Goal: Feedback & Contribution: Leave review/rating

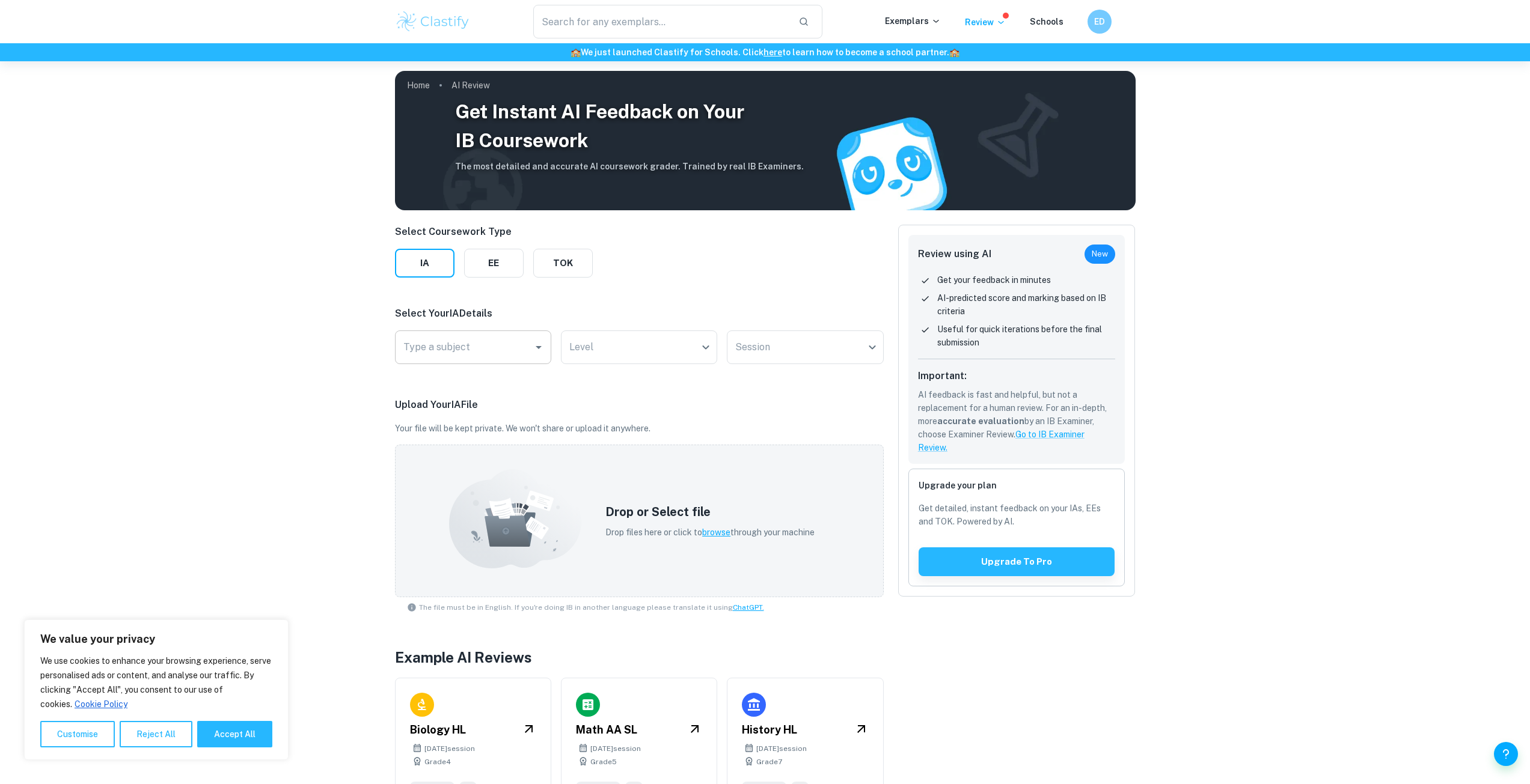
click at [461, 344] on input "Type a subject" at bounding box center [464, 347] width 128 height 23
click at [463, 404] on li "Economics" at bounding box center [473, 409] width 156 height 22
type input "Economics"
click at [619, 349] on body "We value your privacy We use cookies to enhance your browsing experience, serve…" at bounding box center [765, 453] width 1530 height 784
click at [600, 397] on li "SL" at bounding box center [639, 402] width 156 height 22
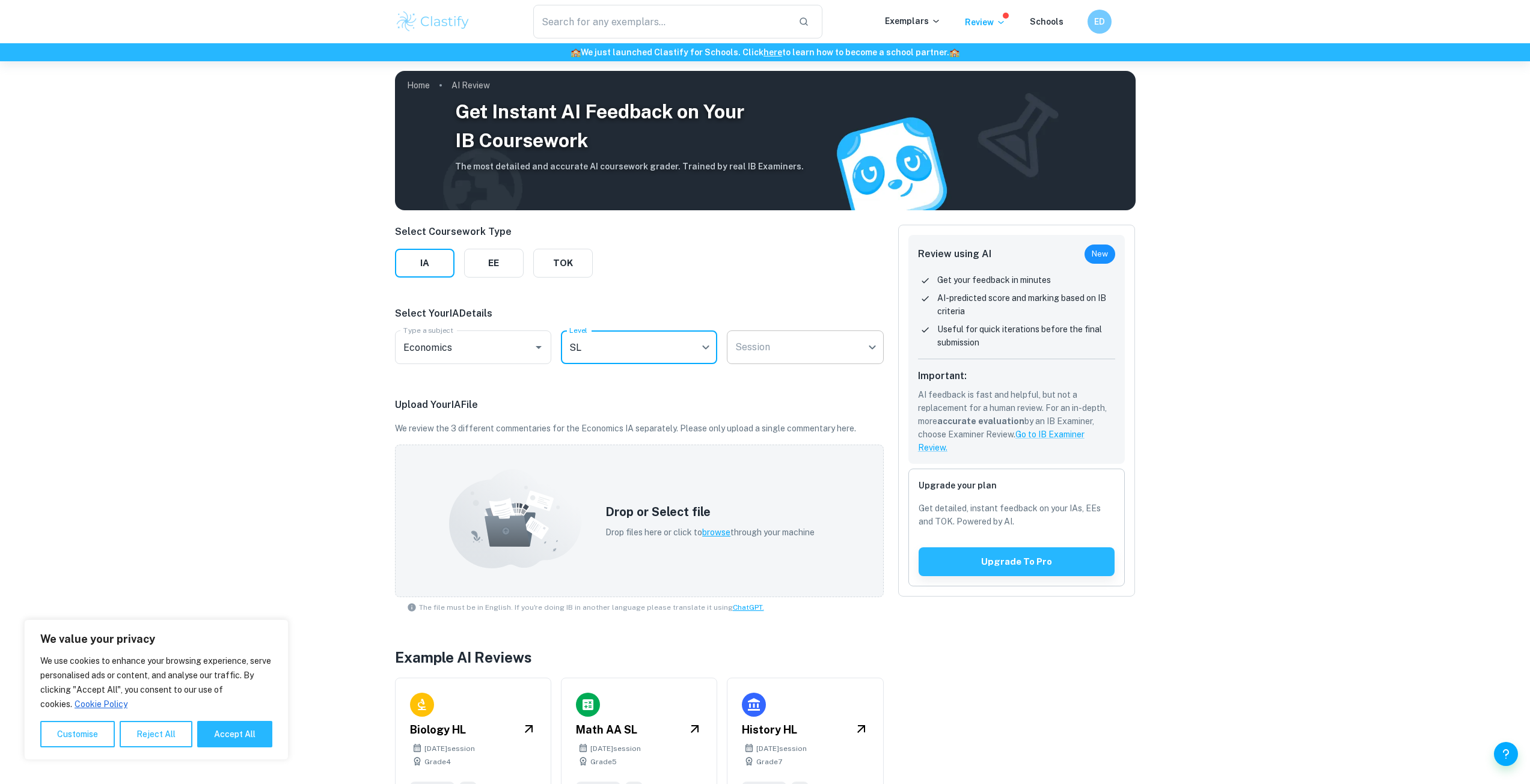
click at [775, 336] on body "We value your privacy We use cookies to enhance your browsing experience, serve…" at bounding box center [765, 453] width 1530 height 784
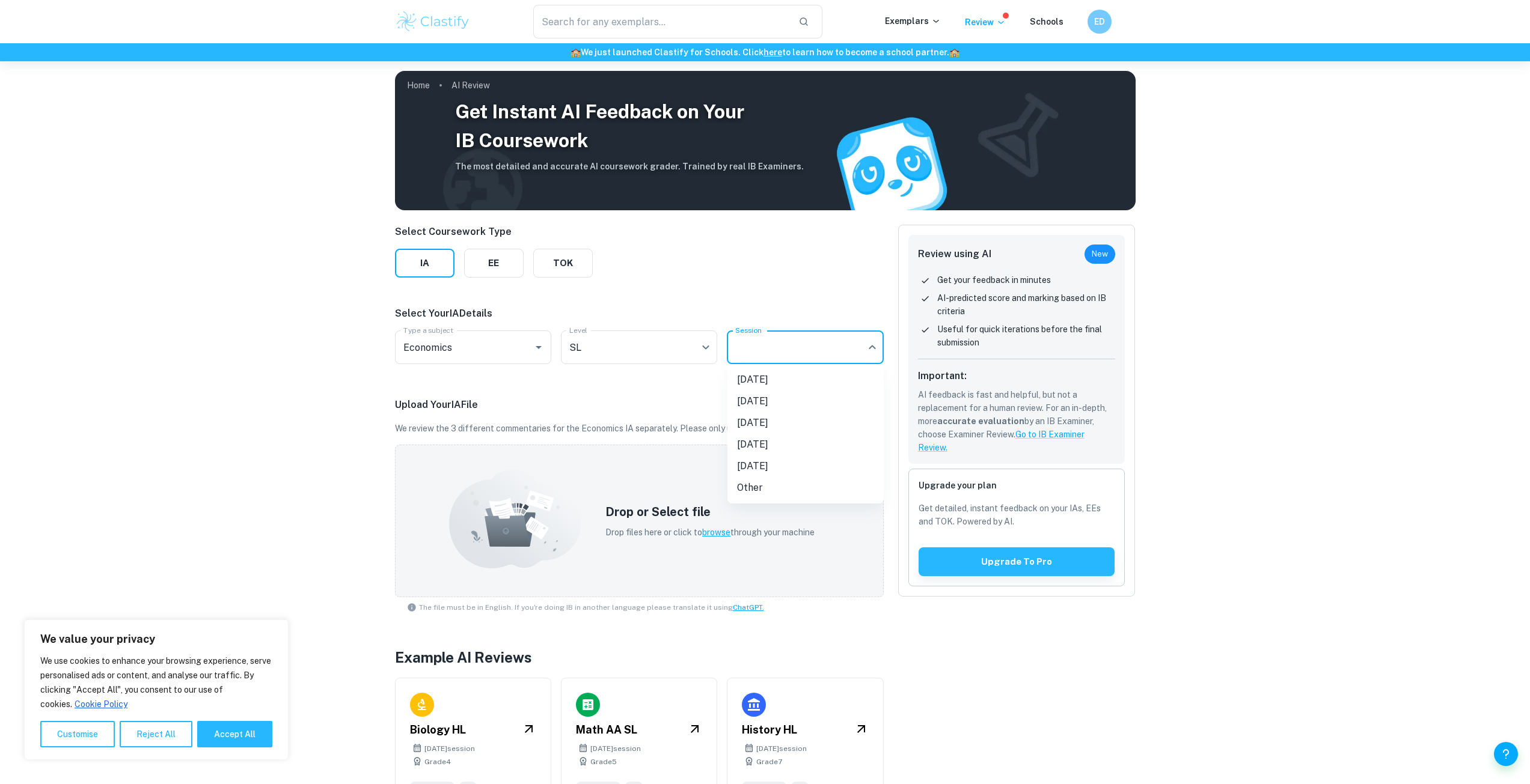
click at [775, 423] on li "[DATE]" at bounding box center [805, 423] width 156 height 22
click at [711, 530] on span "browse" at bounding box center [716, 532] width 28 height 10
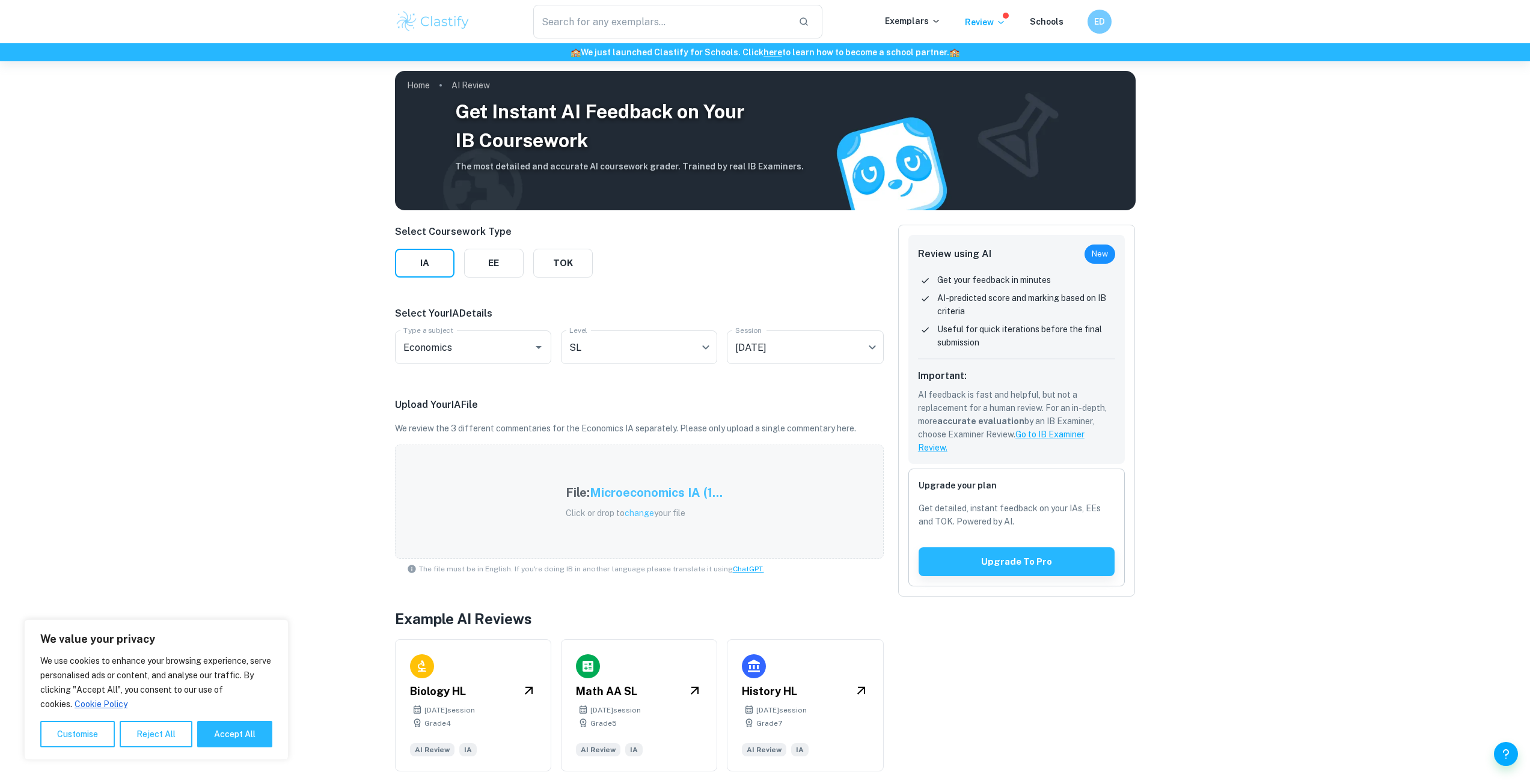
click at [989, 580] on div "Upgrade your plan Get detailed, instant feedback on your IAs, EEs and TOK. Powe…" at bounding box center [1017, 528] width 217 height 118
click at [986, 567] on button "Upgrade to pro" at bounding box center [1017, 562] width 197 height 29
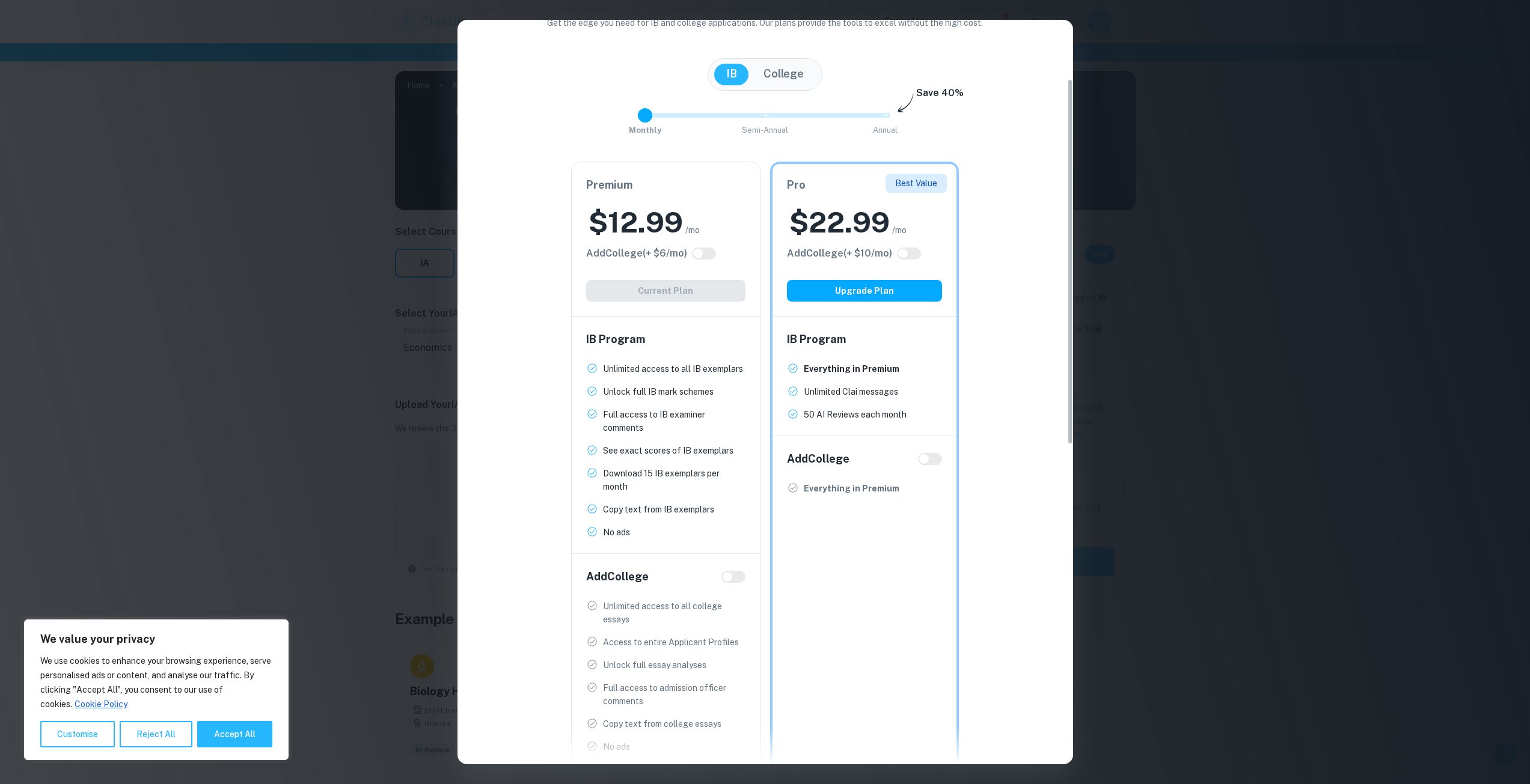
scroll to position [121, 0]
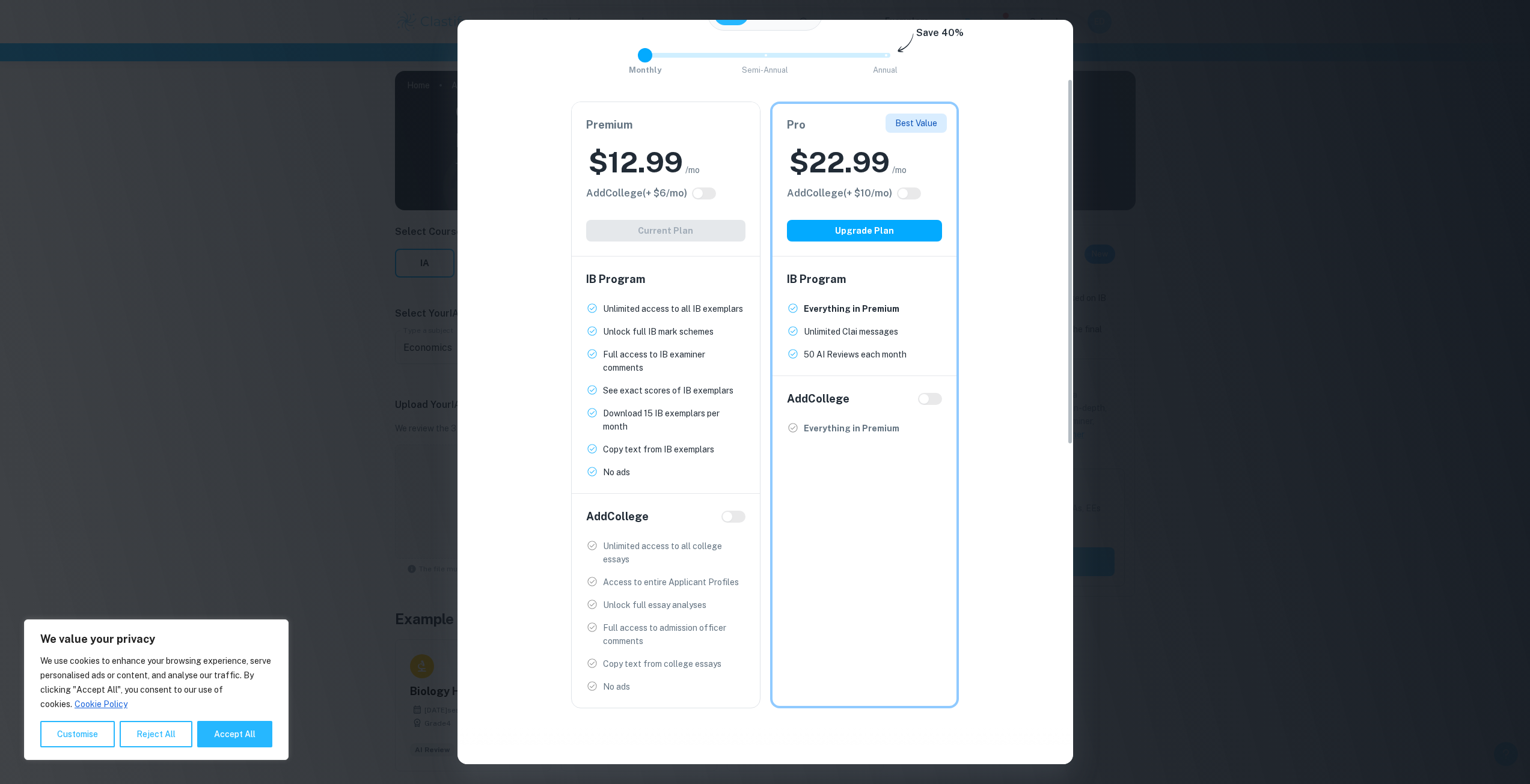
click at [1218, 386] on div "Easily Ace Your IB Coursework & Crush College Essays. Get Clastify Premium Get …" at bounding box center [765, 392] width 1530 height 784
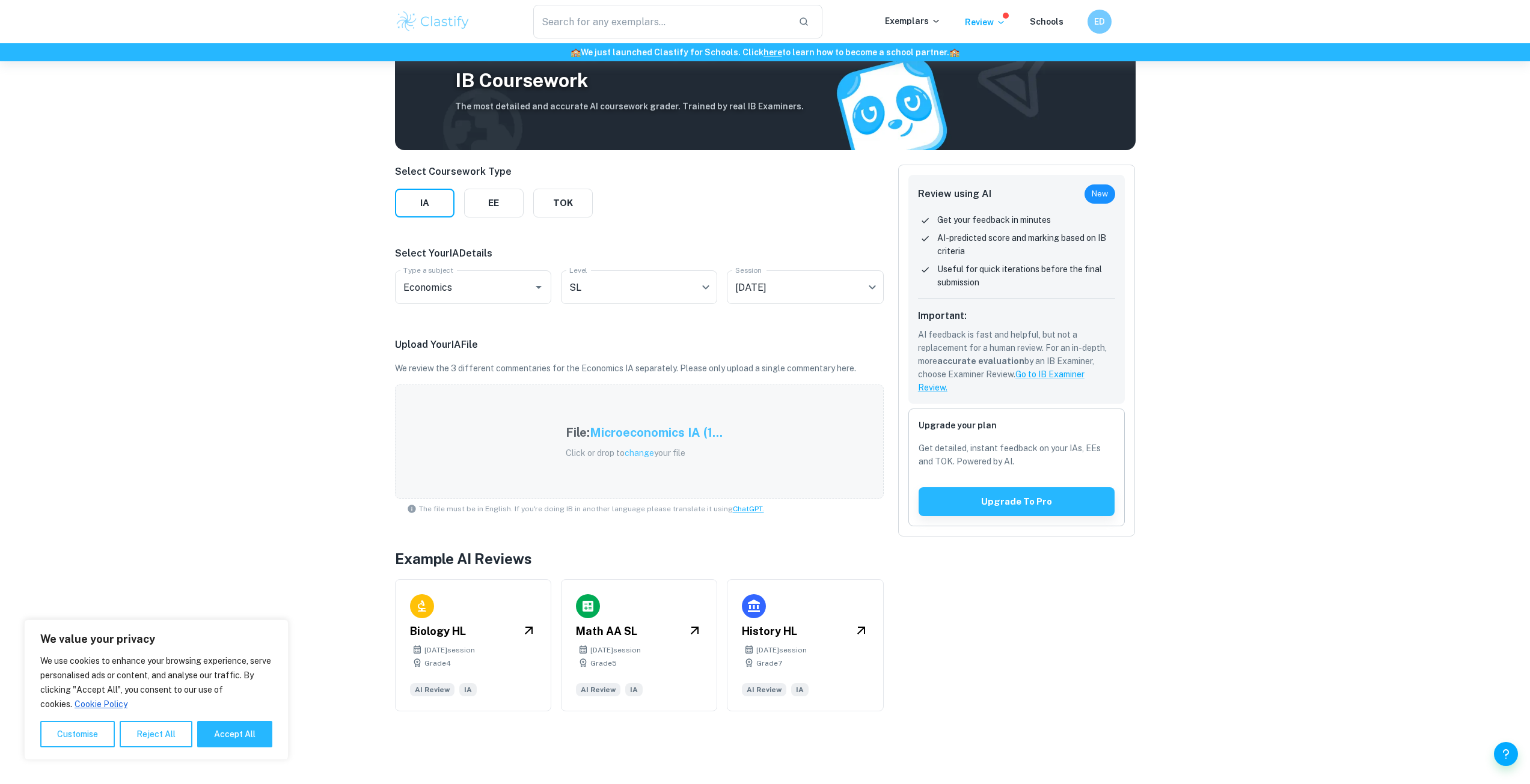
scroll to position [62, 0]
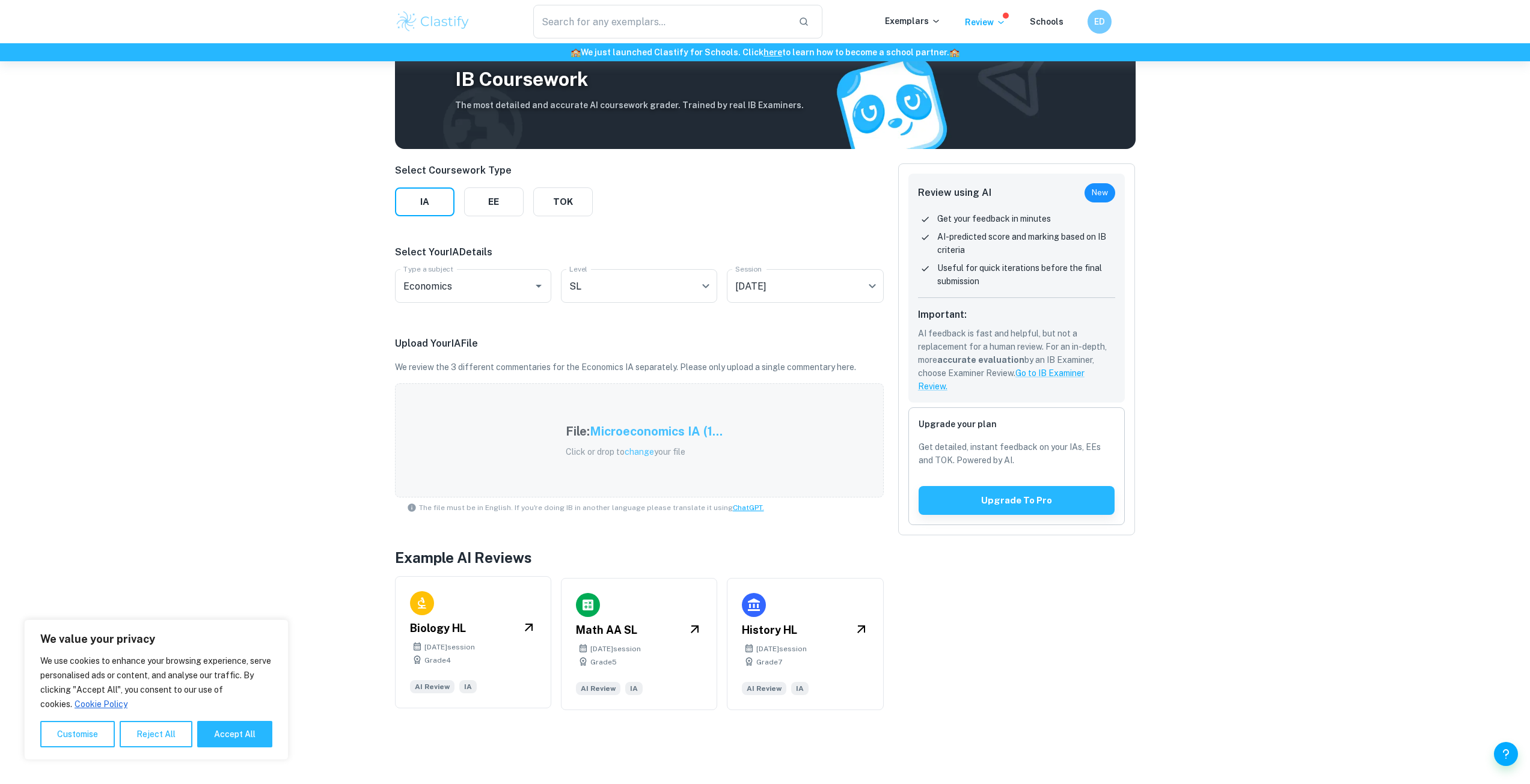
click at [501, 637] on div "Biology HL May 2025 session Grade 4 AI Review IA" at bounding box center [473, 643] width 156 height 132
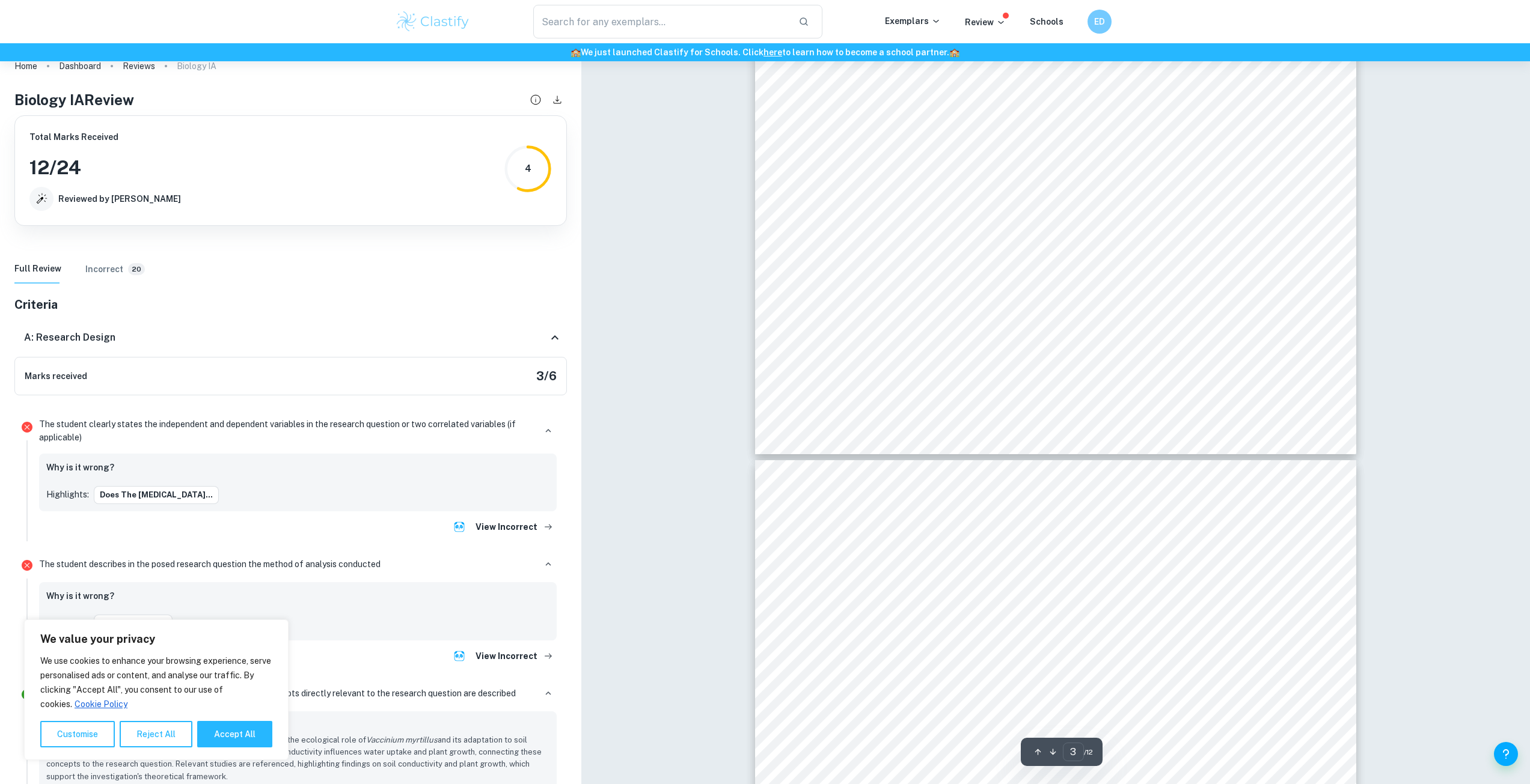
scroll to position [1803, 0]
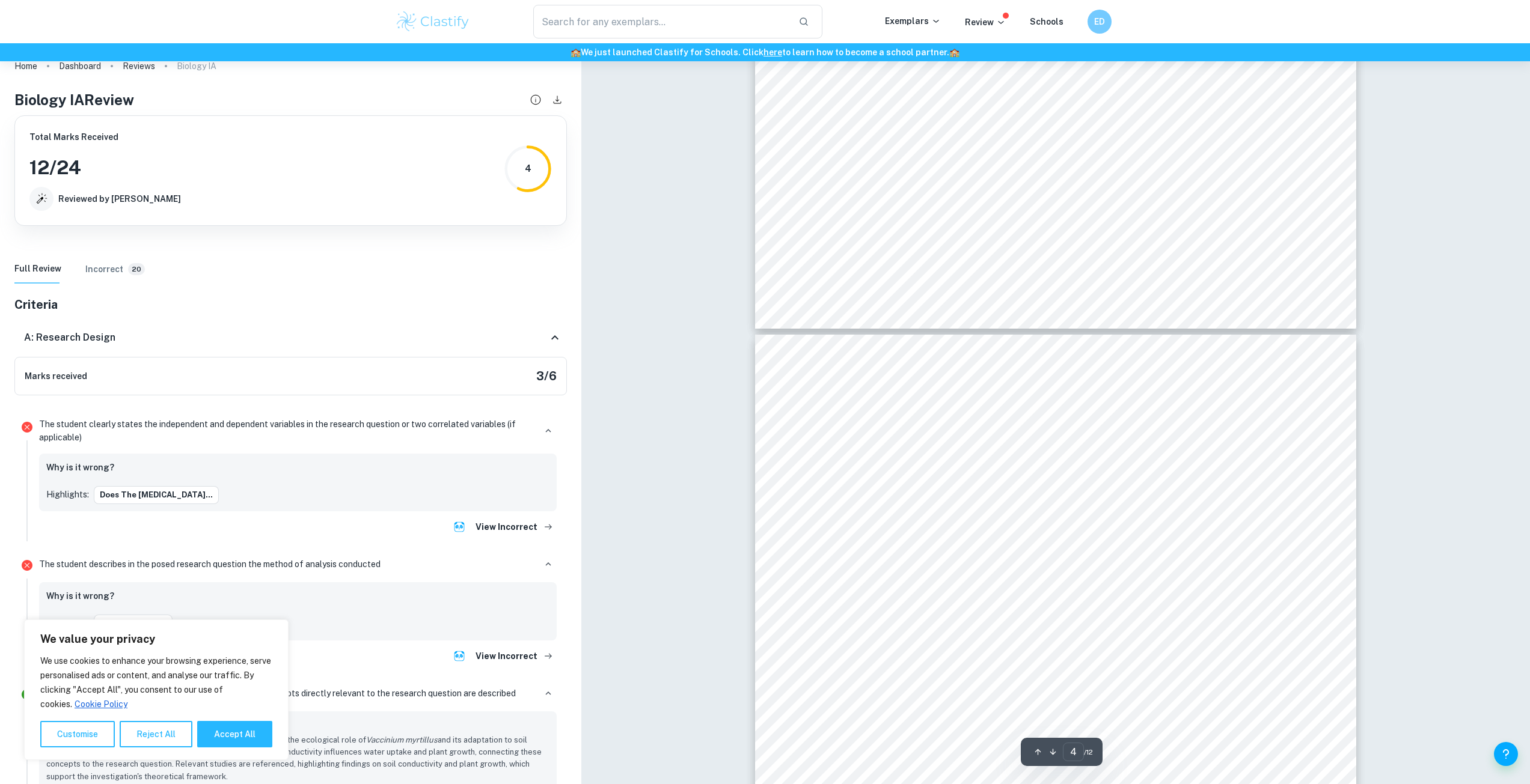
type input "5"
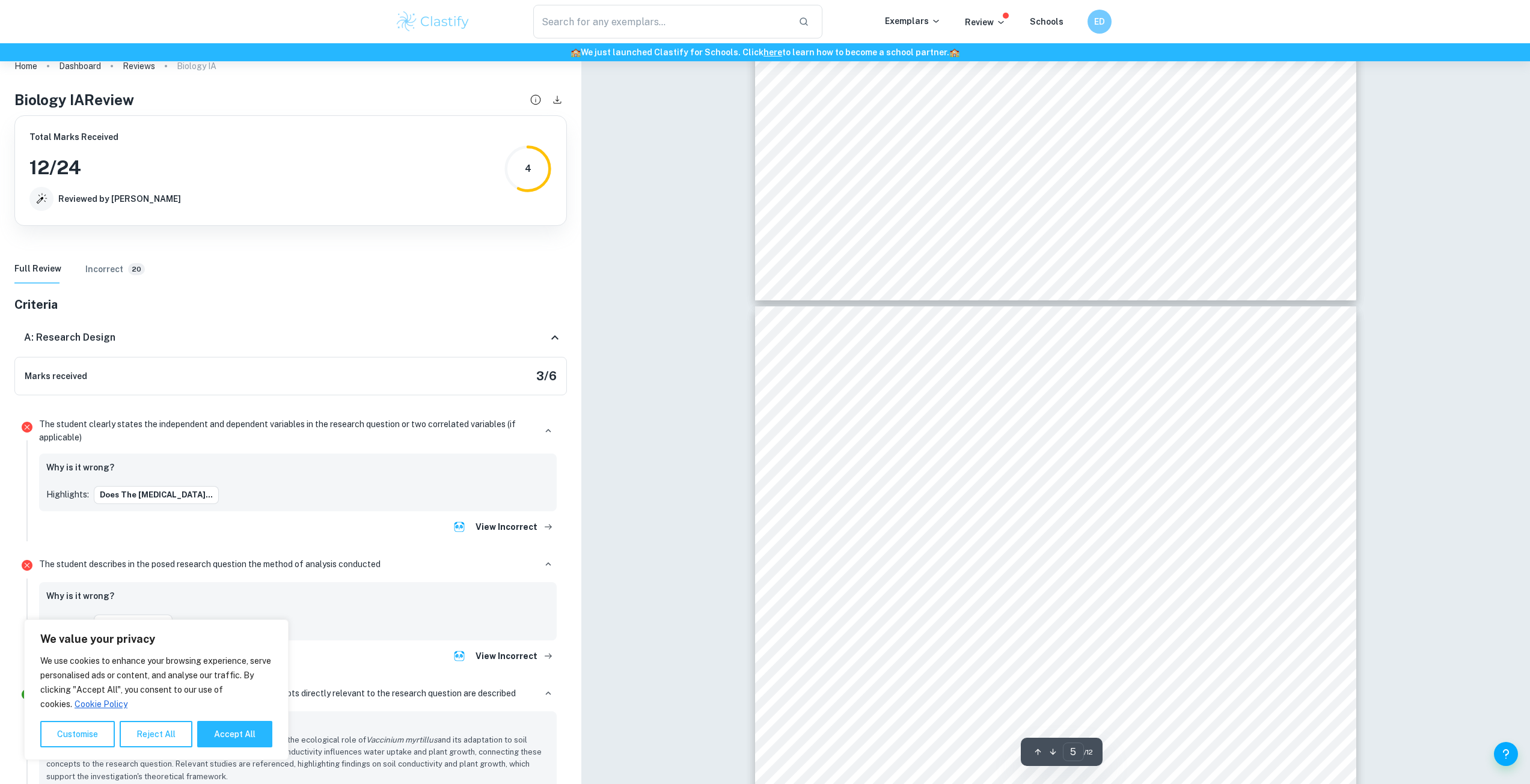
scroll to position [3305, 0]
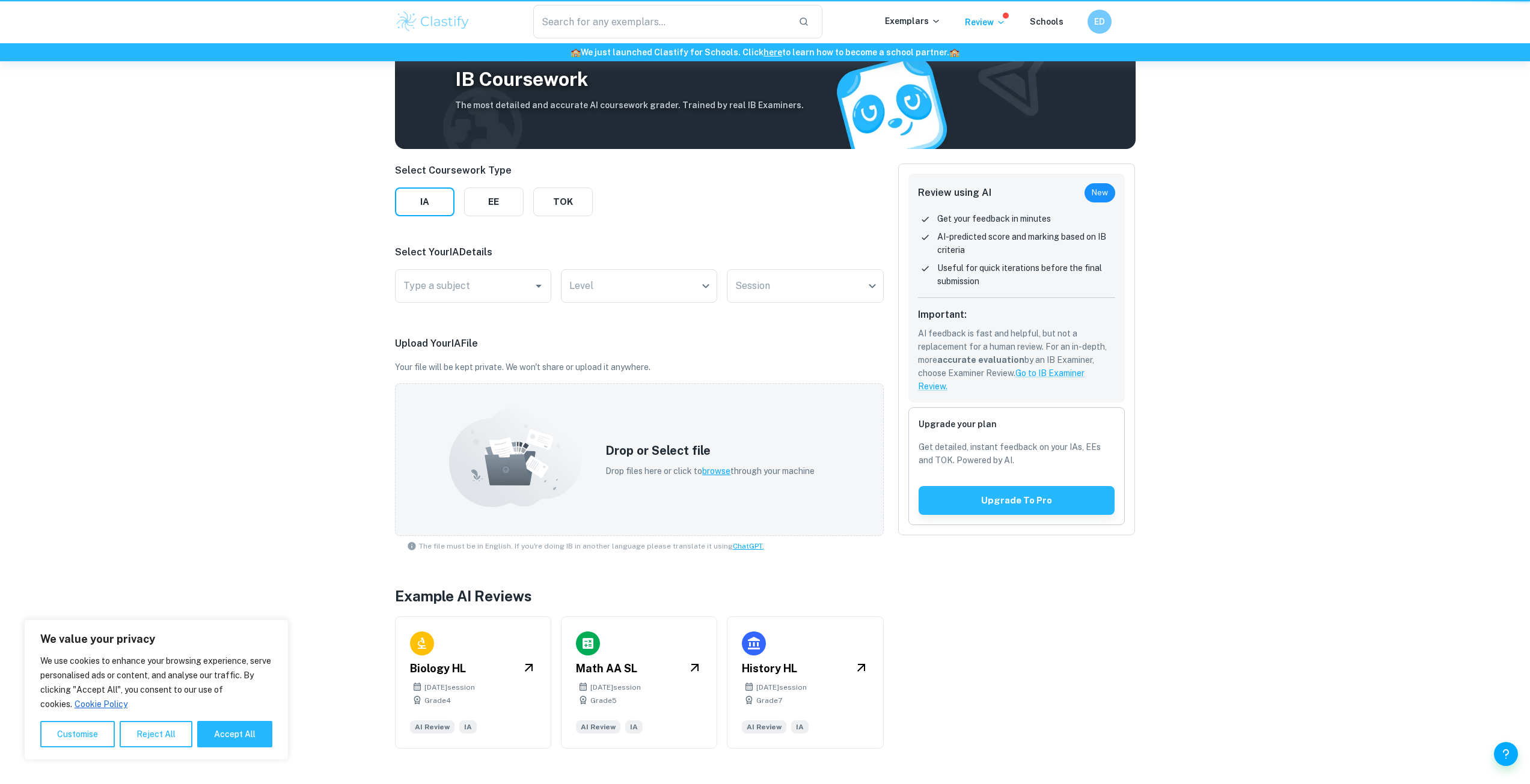
scroll to position [62, 0]
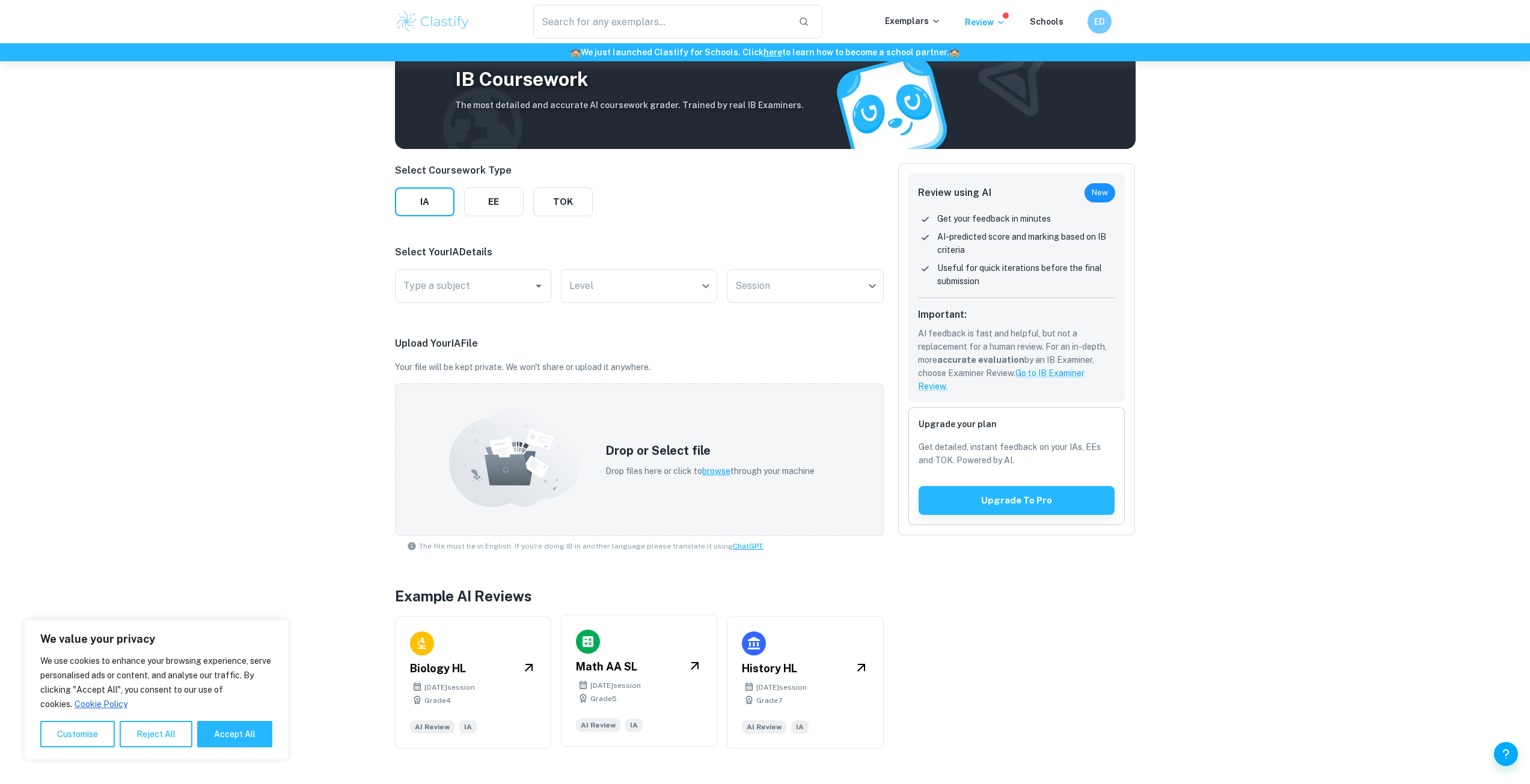
click at [622, 650] on div "Math AA SL November 2024 session Grade 5 AI Review IA" at bounding box center [639, 681] width 156 height 132
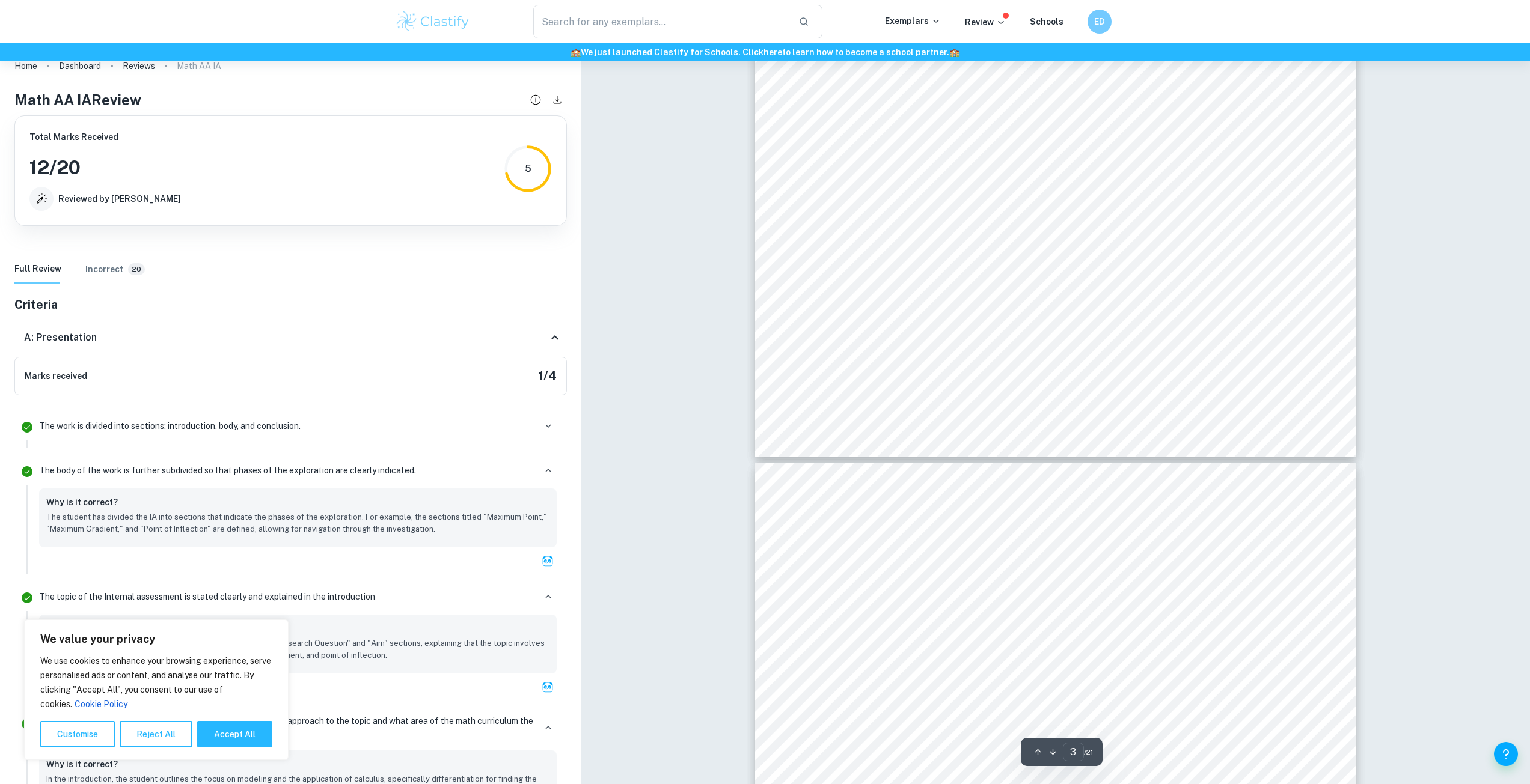
scroll to position [1803, 0]
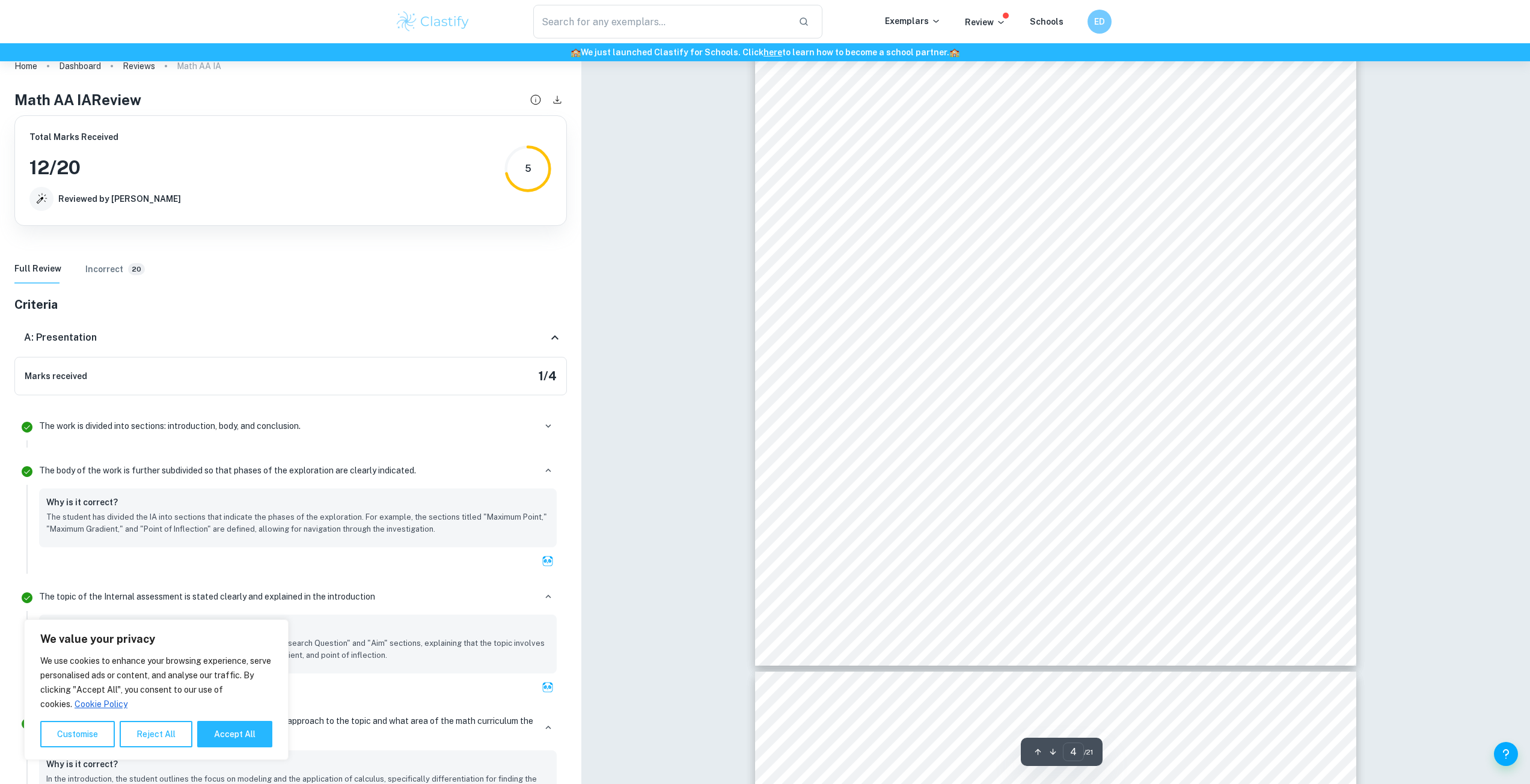
type input "5"
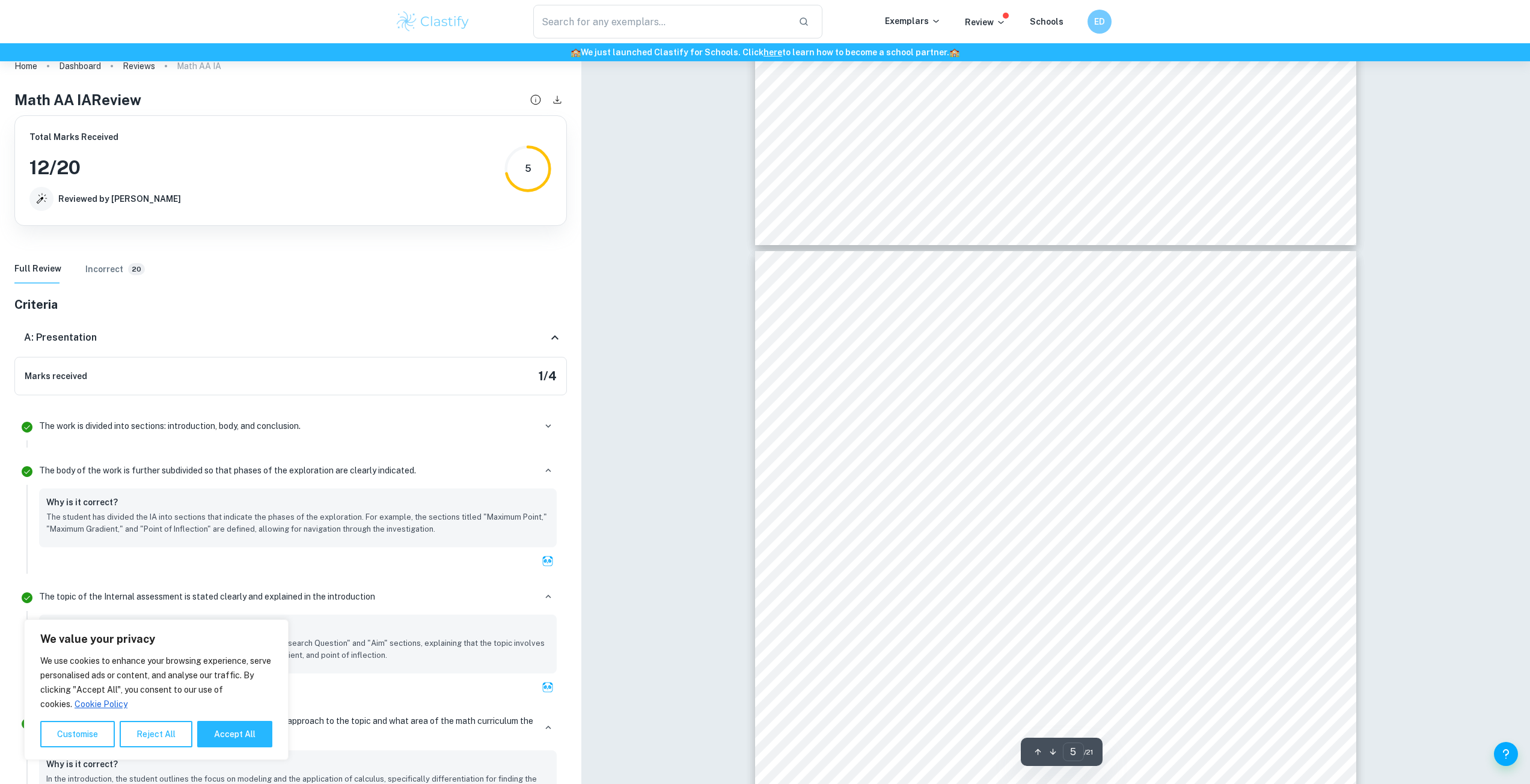
scroll to position [3605, 0]
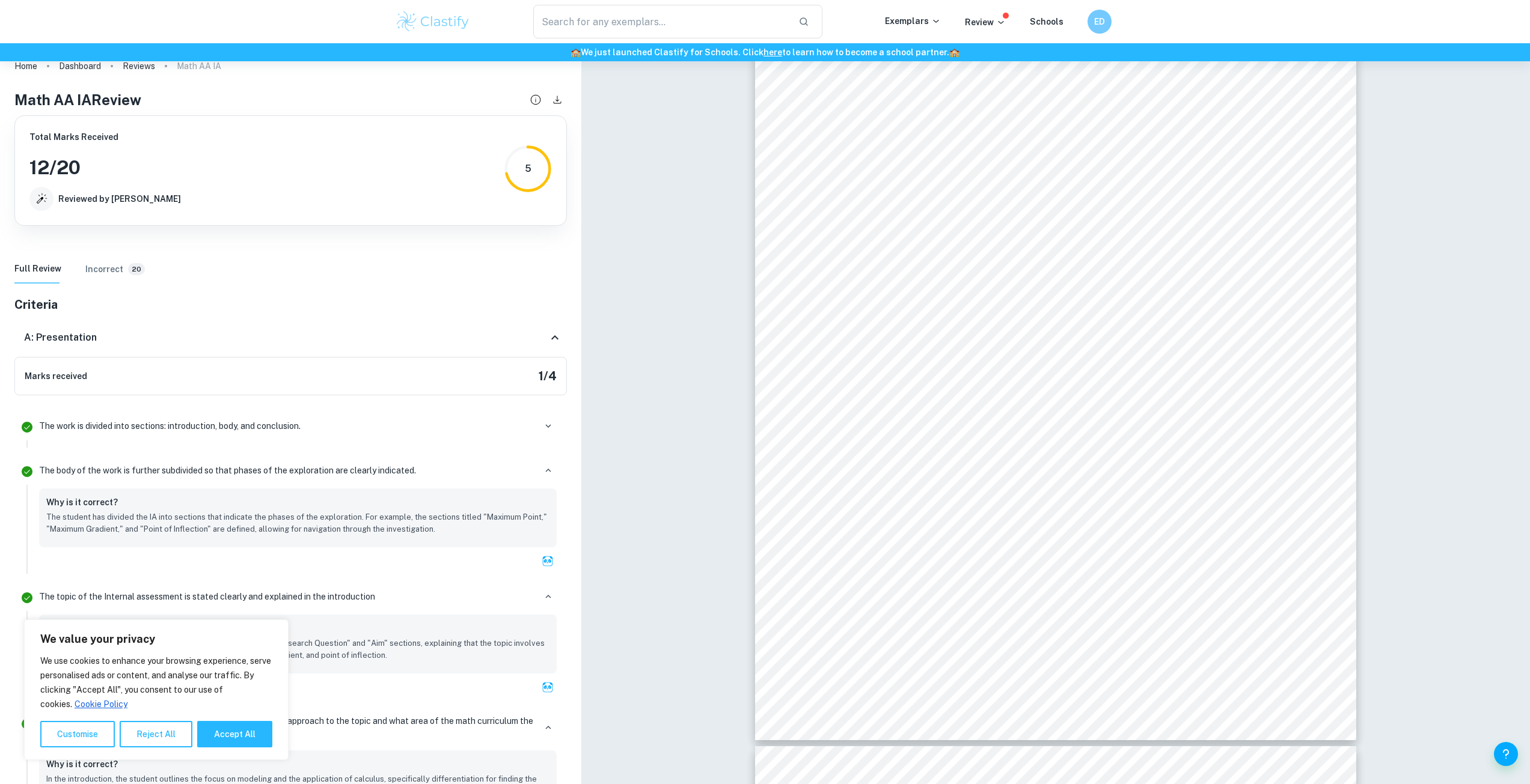
scroll to position [62, 0]
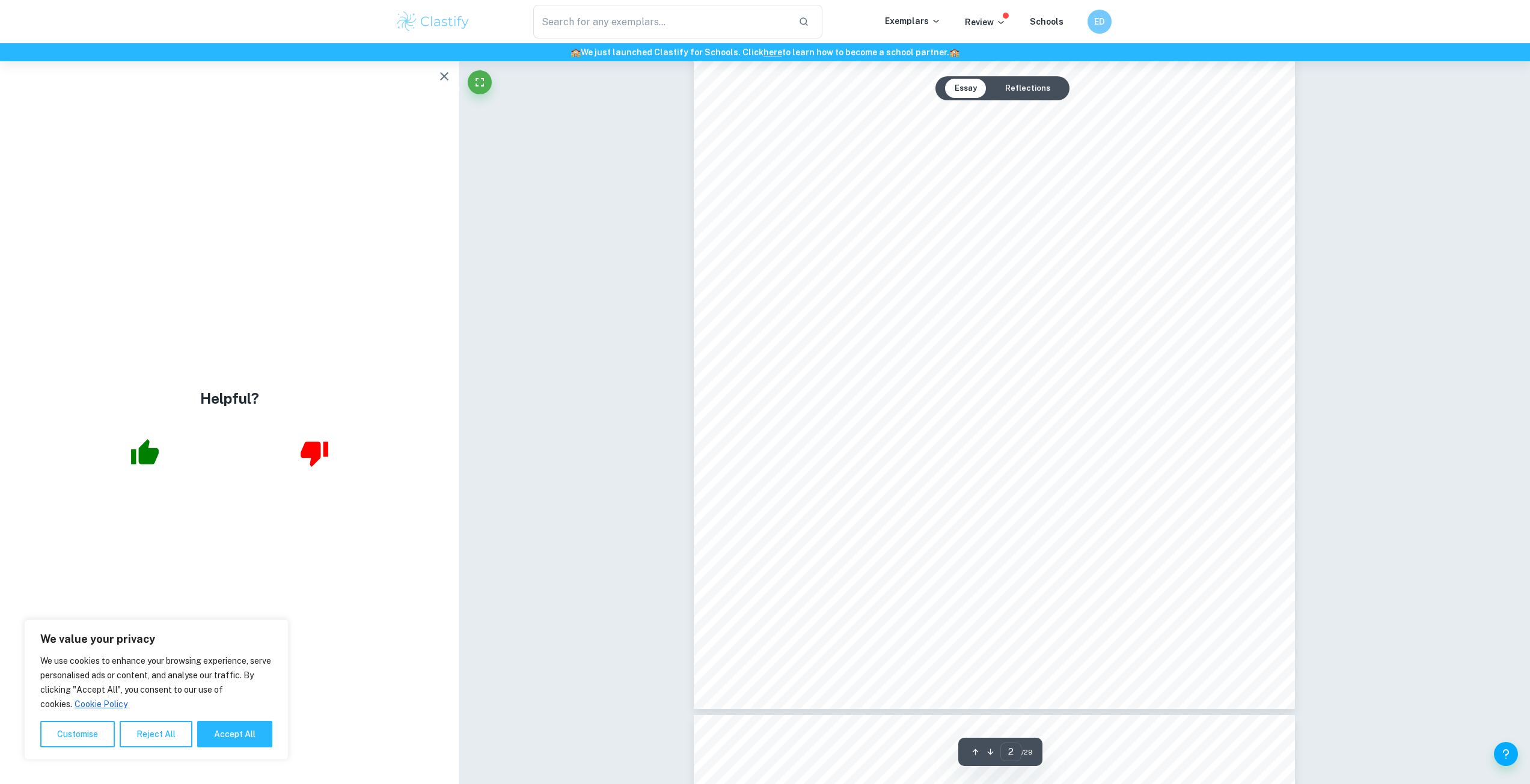
type input "3"
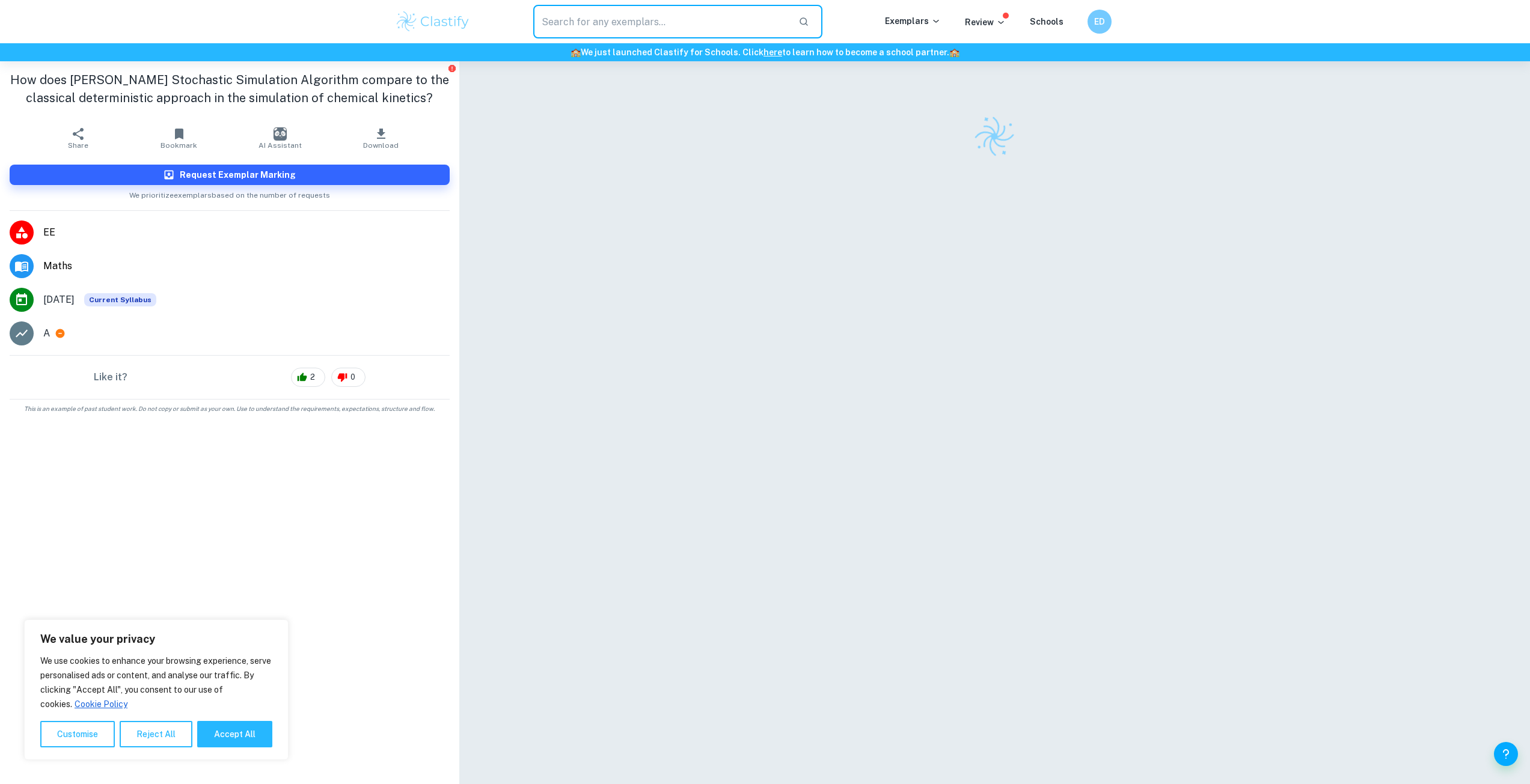
click at [595, 26] on input "text" at bounding box center [661, 21] width 256 height 34
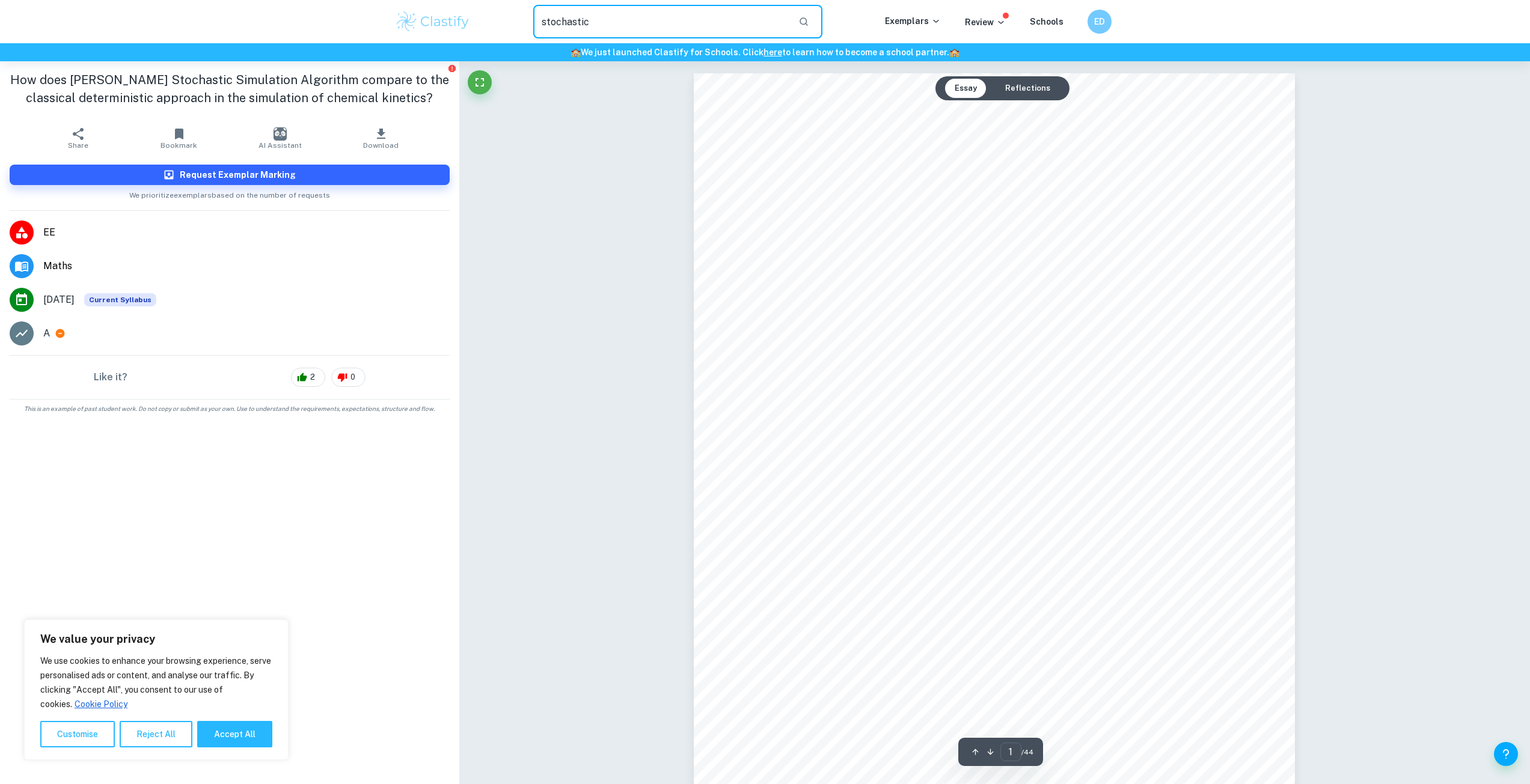
type input "stochastic"
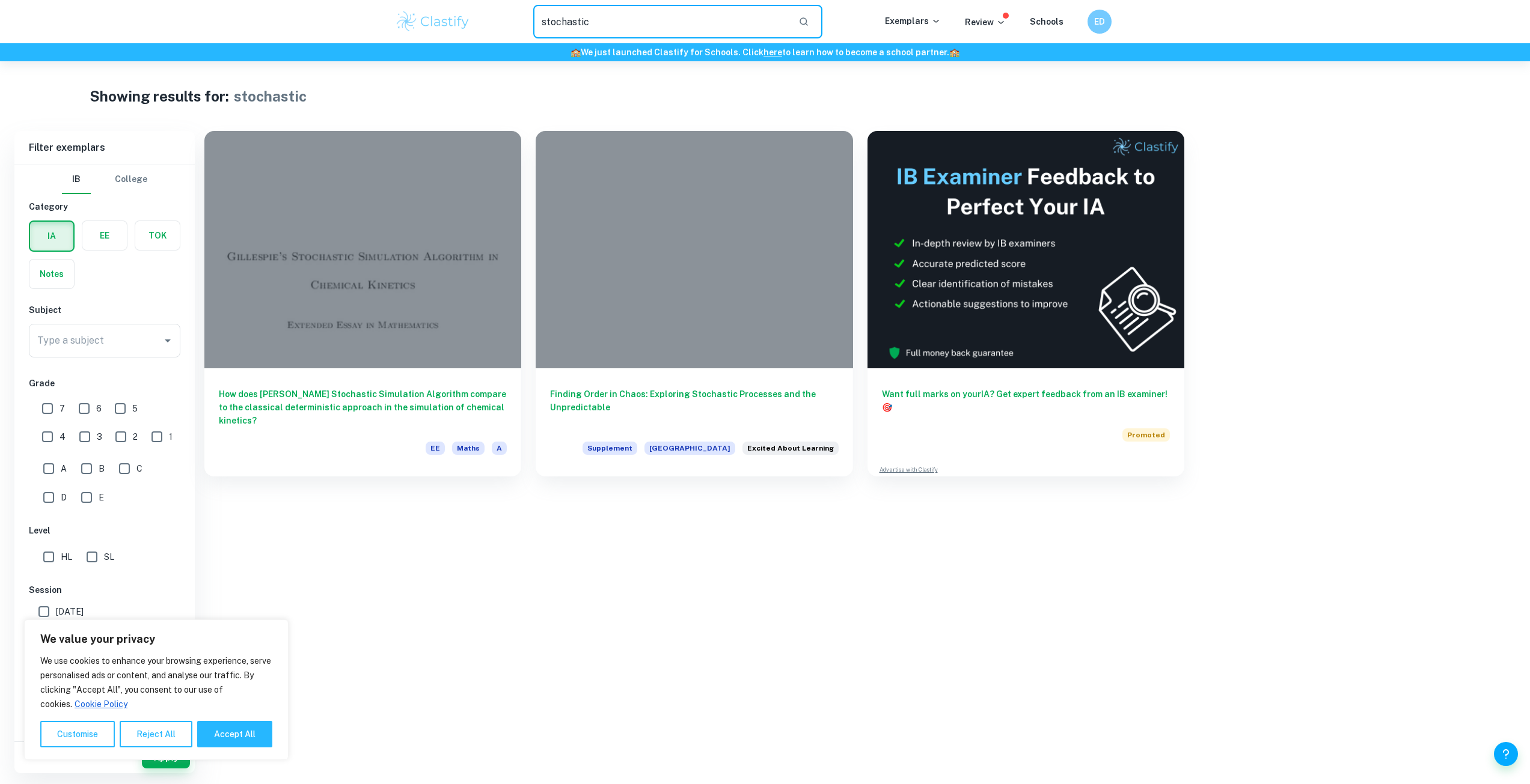
drag, startPoint x: 541, startPoint y: 26, endPoint x: 492, endPoint y: 24, distance: 49.0
click at [492, 24] on div "stochastic ​" at bounding box center [677, 21] width 414 height 34
drag, startPoint x: 108, startPoint y: 240, endPoint x: 107, endPoint y: 247, distance: 7.1
click at [108, 242] on label "button" at bounding box center [104, 236] width 44 height 29
click at [0, 0] on input "radio" at bounding box center [0, 0] width 0 height 0
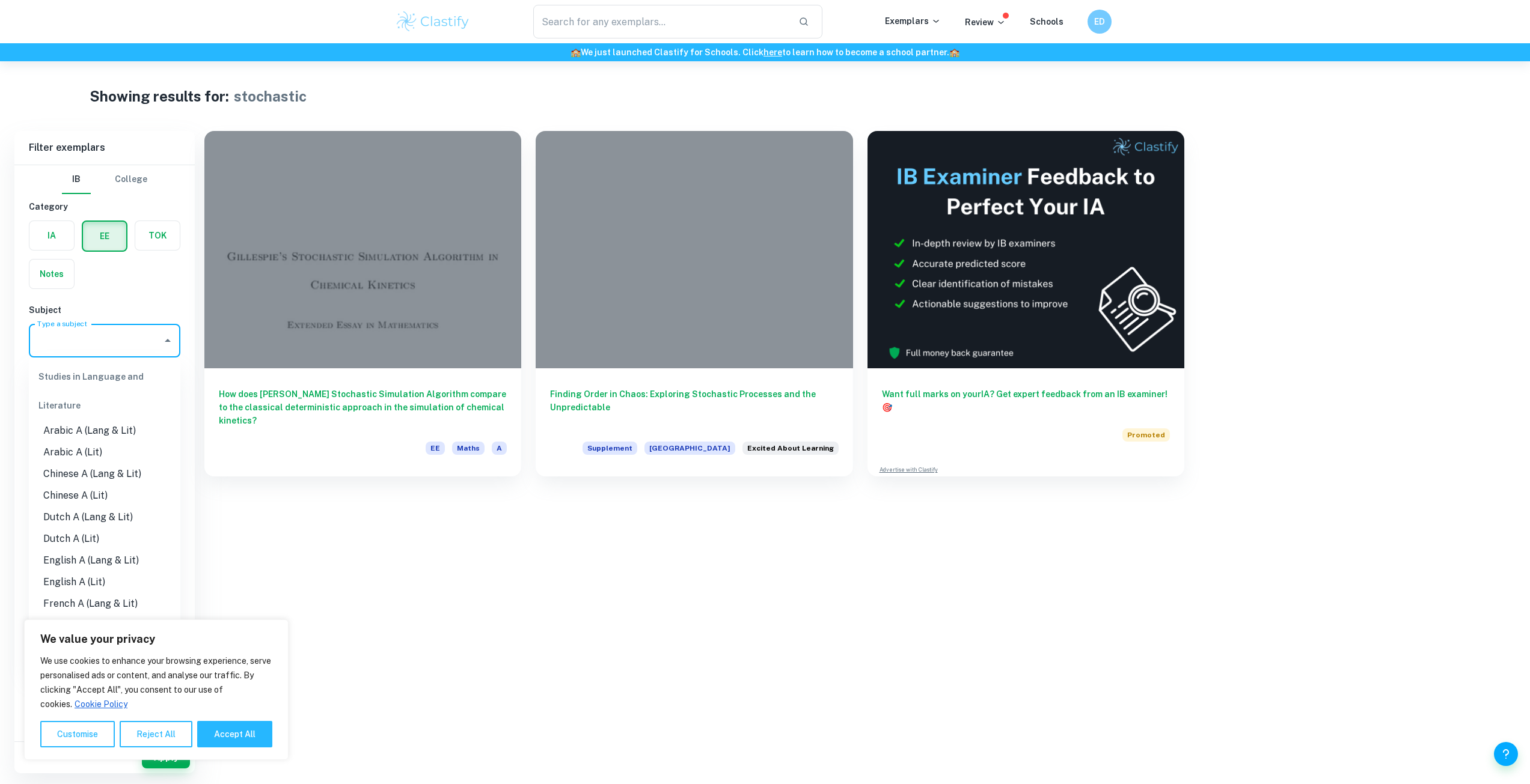
click at [96, 349] on input "Type a subject" at bounding box center [95, 340] width 122 height 23
click at [86, 397] on li "Maths" at bounding box center [104, 402] width 151 height 22
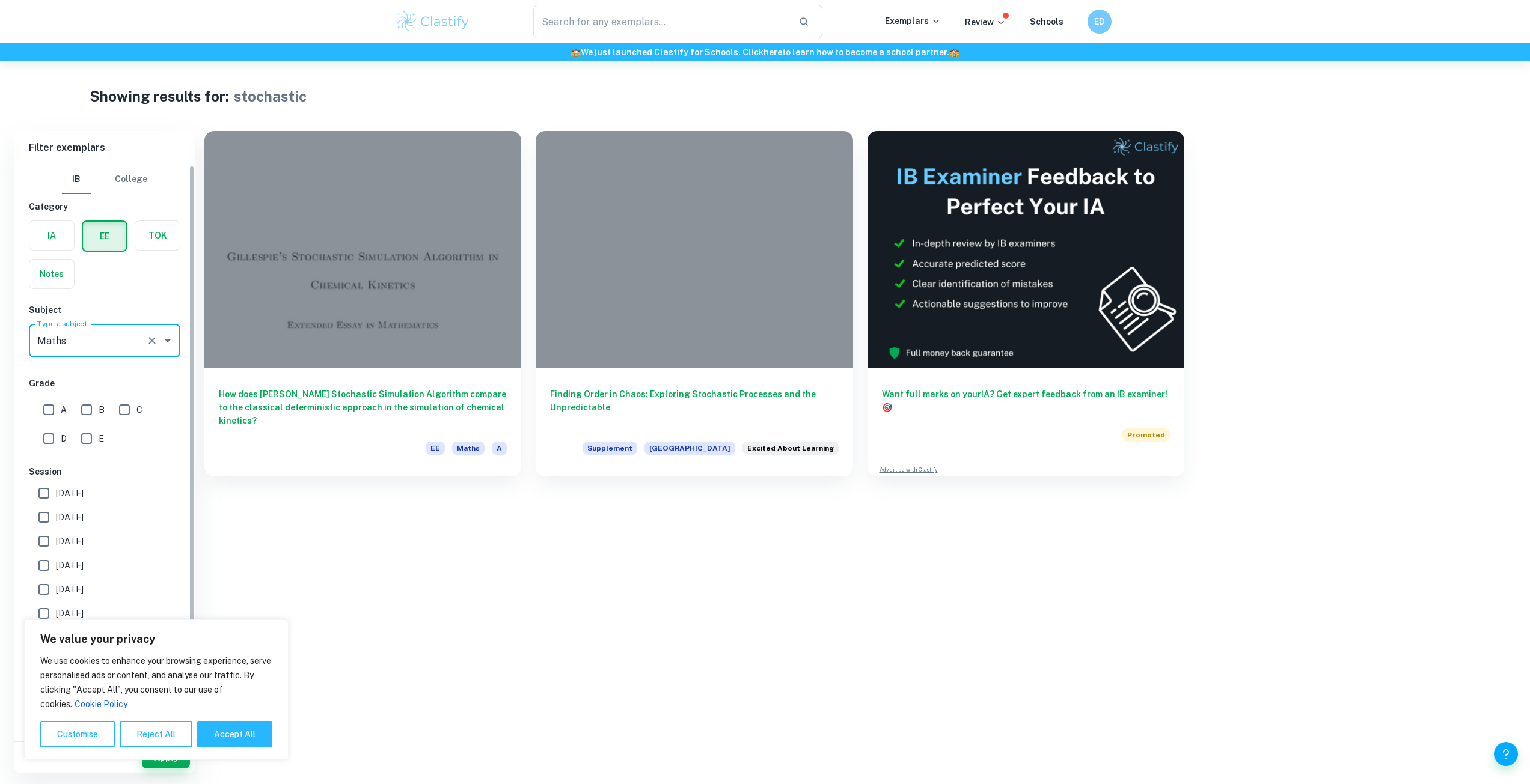
type input "Maths"
click at [619, 11] on input "text" at bounding box center [661, 21] width 256 height 34
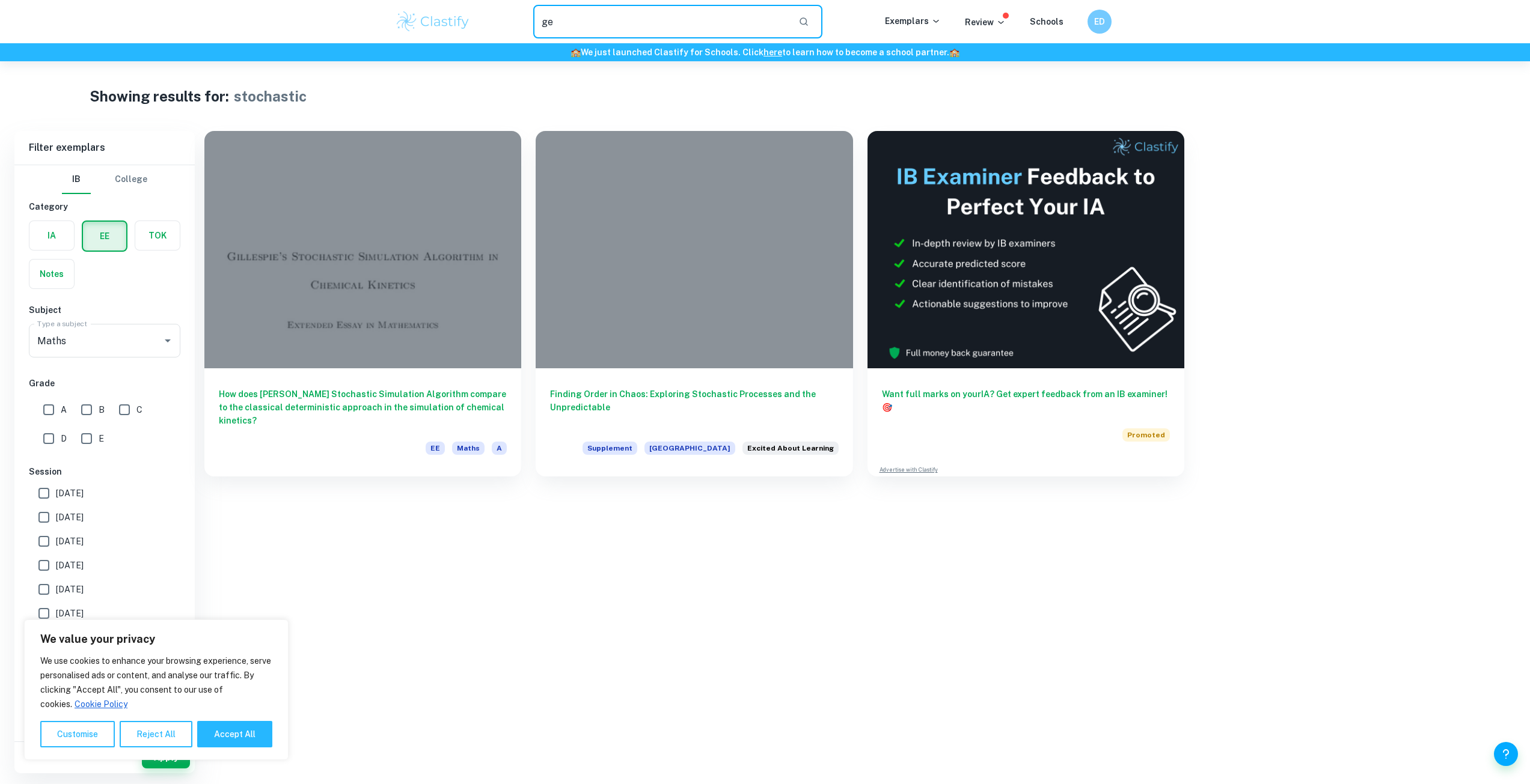
type input "g"
type input "b"
type input "apple"
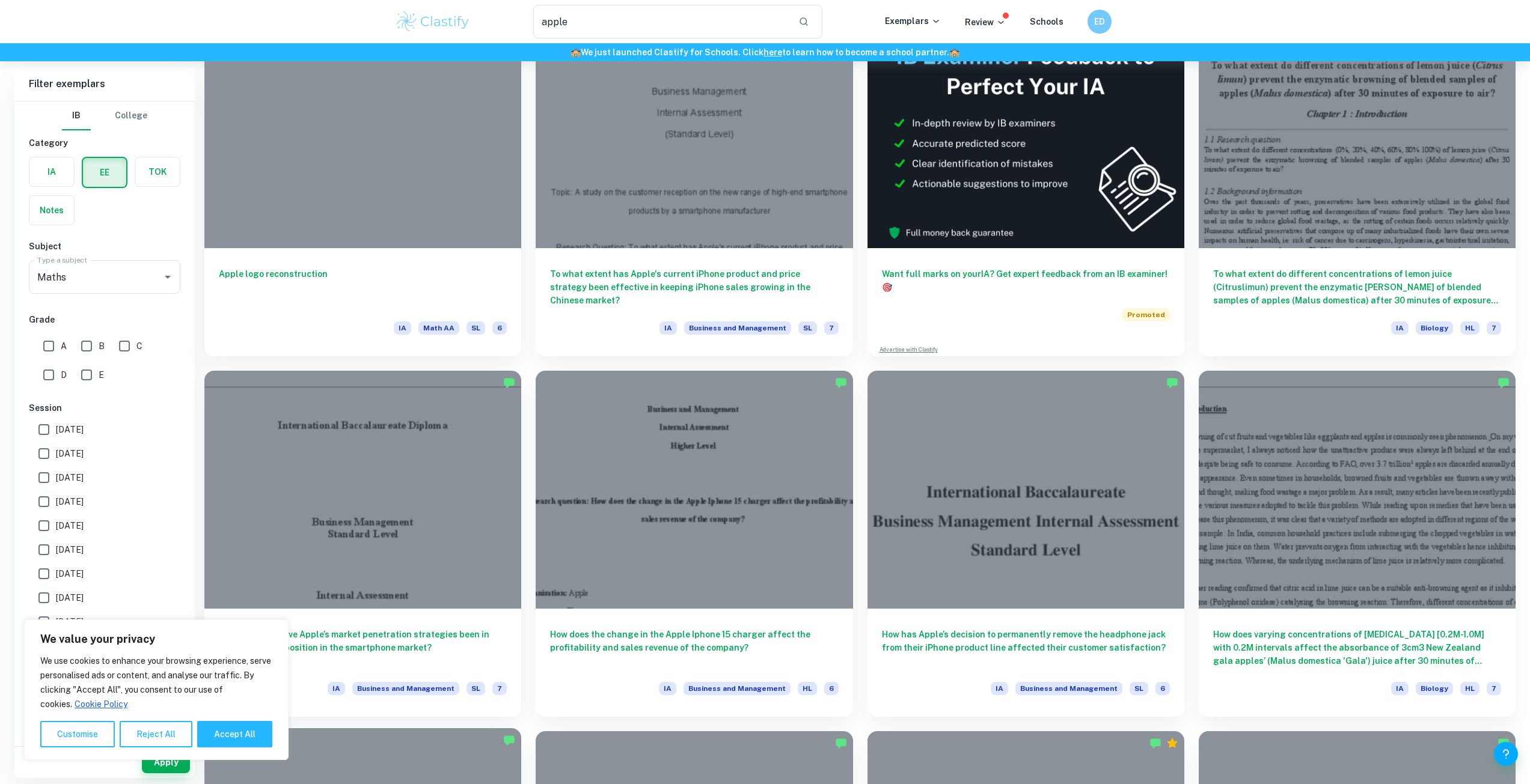
click at [246, 735] on button "Accept All" at bounding box center [234, 734] width 75 height 26
checkbox input "true"
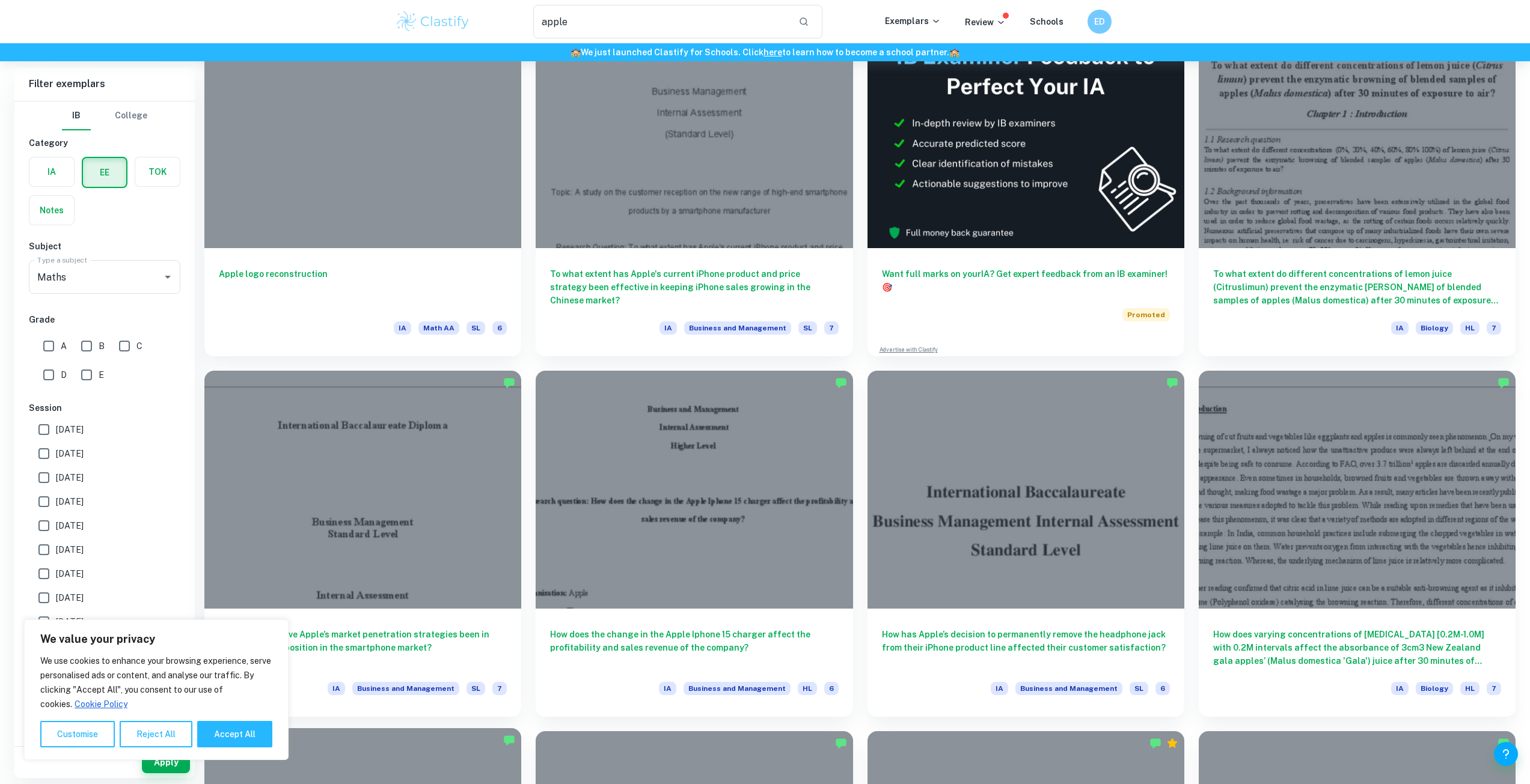
checkbox input "true"
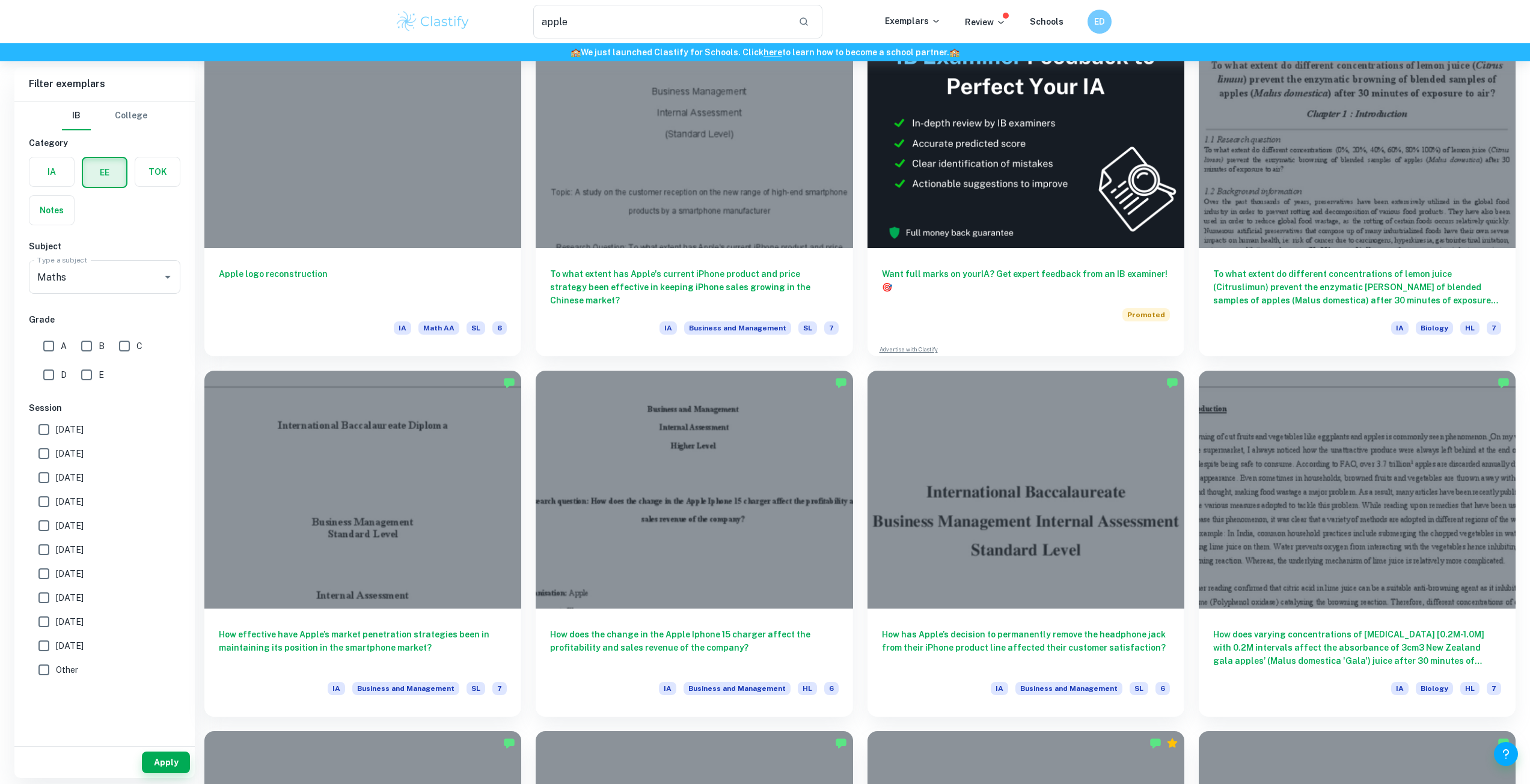
click at [117, 179] on label "button" at bounding box center [104, 172] width 44 height 29
click at [0, 0] on input "radio" at bounding box center [0, 0] width 0 height 0
click at [34, 171] on label "button" at bounding box center [51, 172] width 44 height 29
click at [0, 0] on input "radio" at bounding box center [0, 0] width 0 height 0
click at [101, 171] on label "button" at bounding box center [104, 172] width 44 height 29
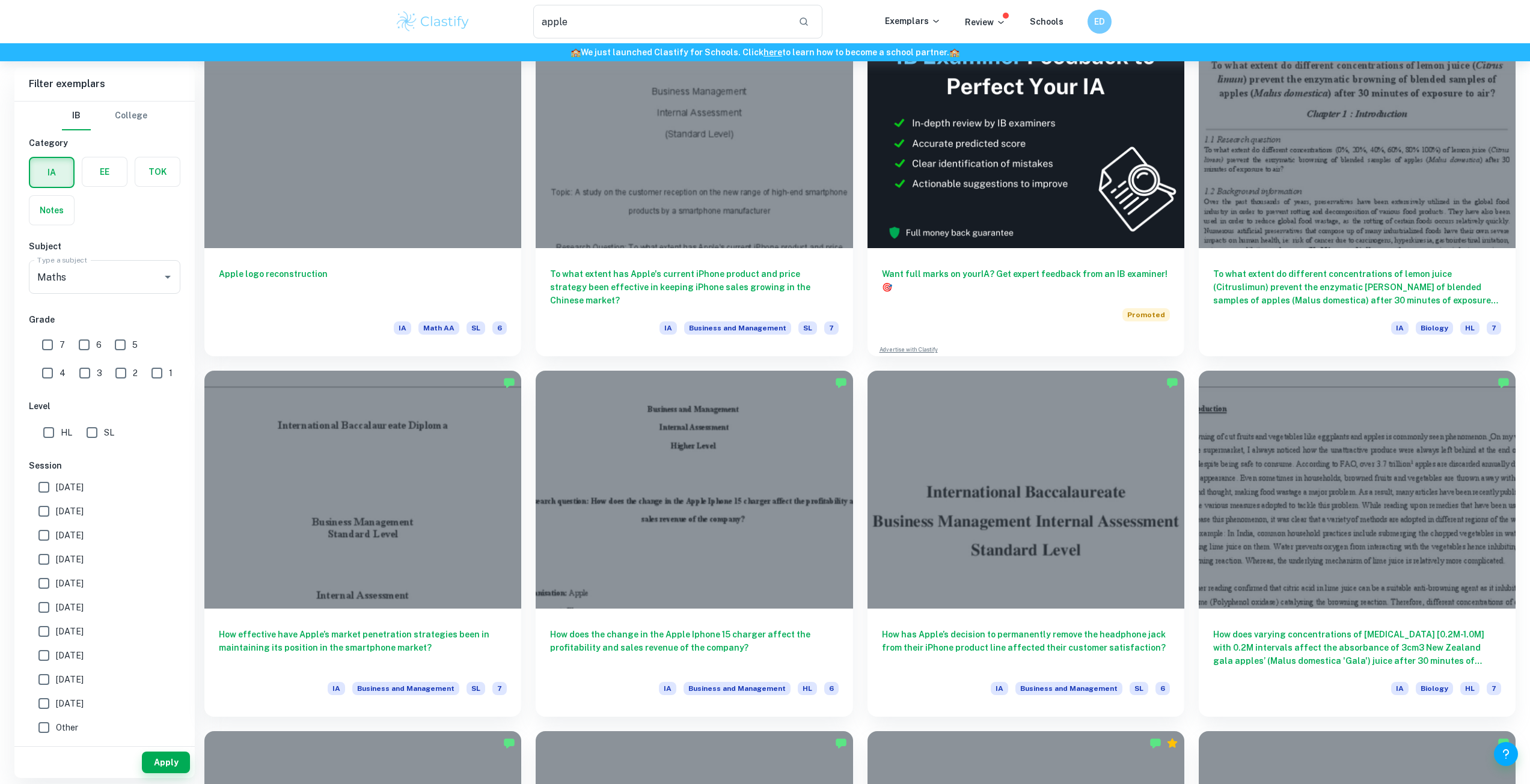
click at [0, 0] on input "radio" at bounding box center [0, 0] width 0 height 0
click at [54, 342] on input "A" at bounding box center [48, 346] width 24 height 24
click at [54, 346] on input "A" at bounding box center [48, 346] width 24 height 24
checkbox input "false"
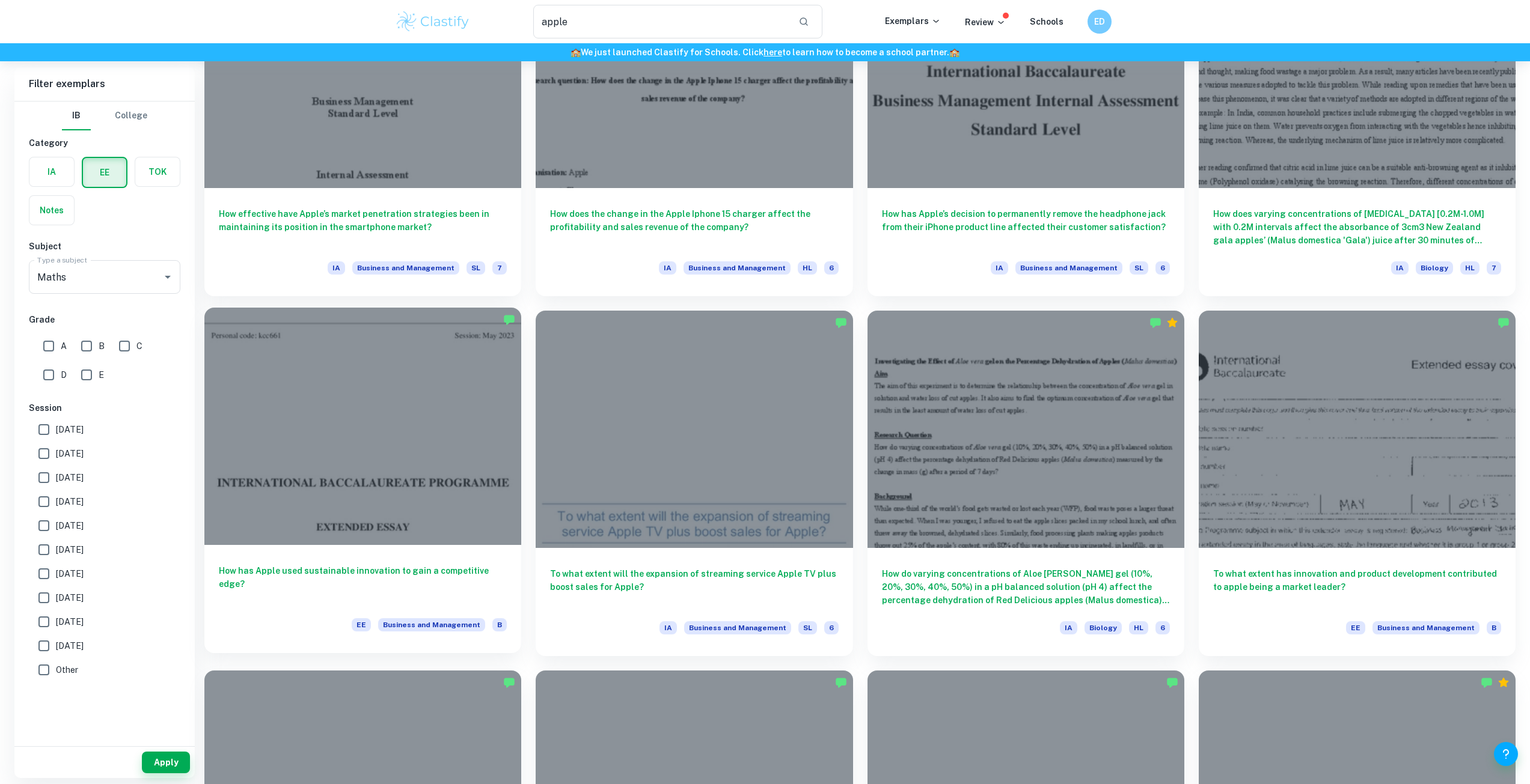
scroll to position [901, 0]
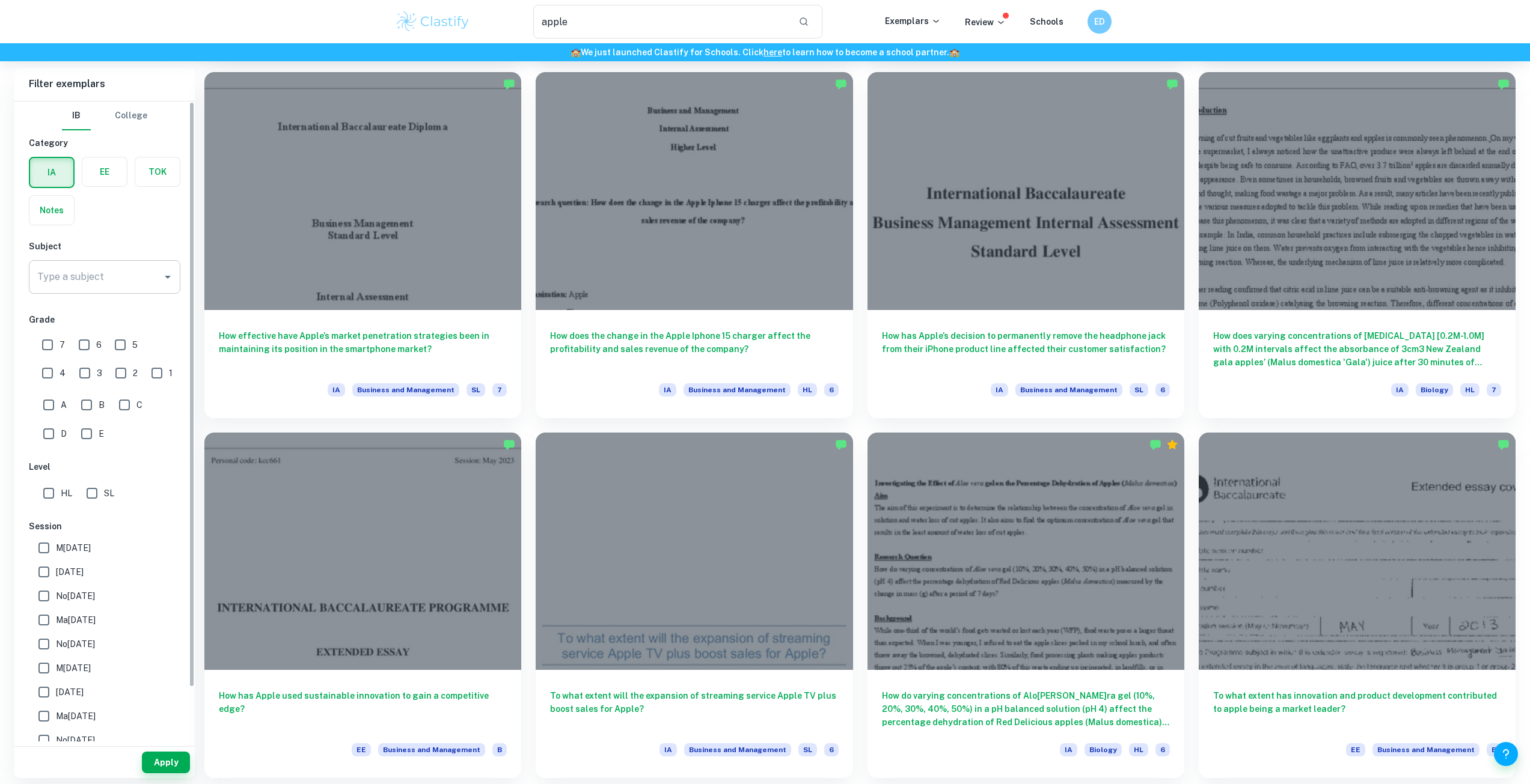
scroll to position [359, 0]
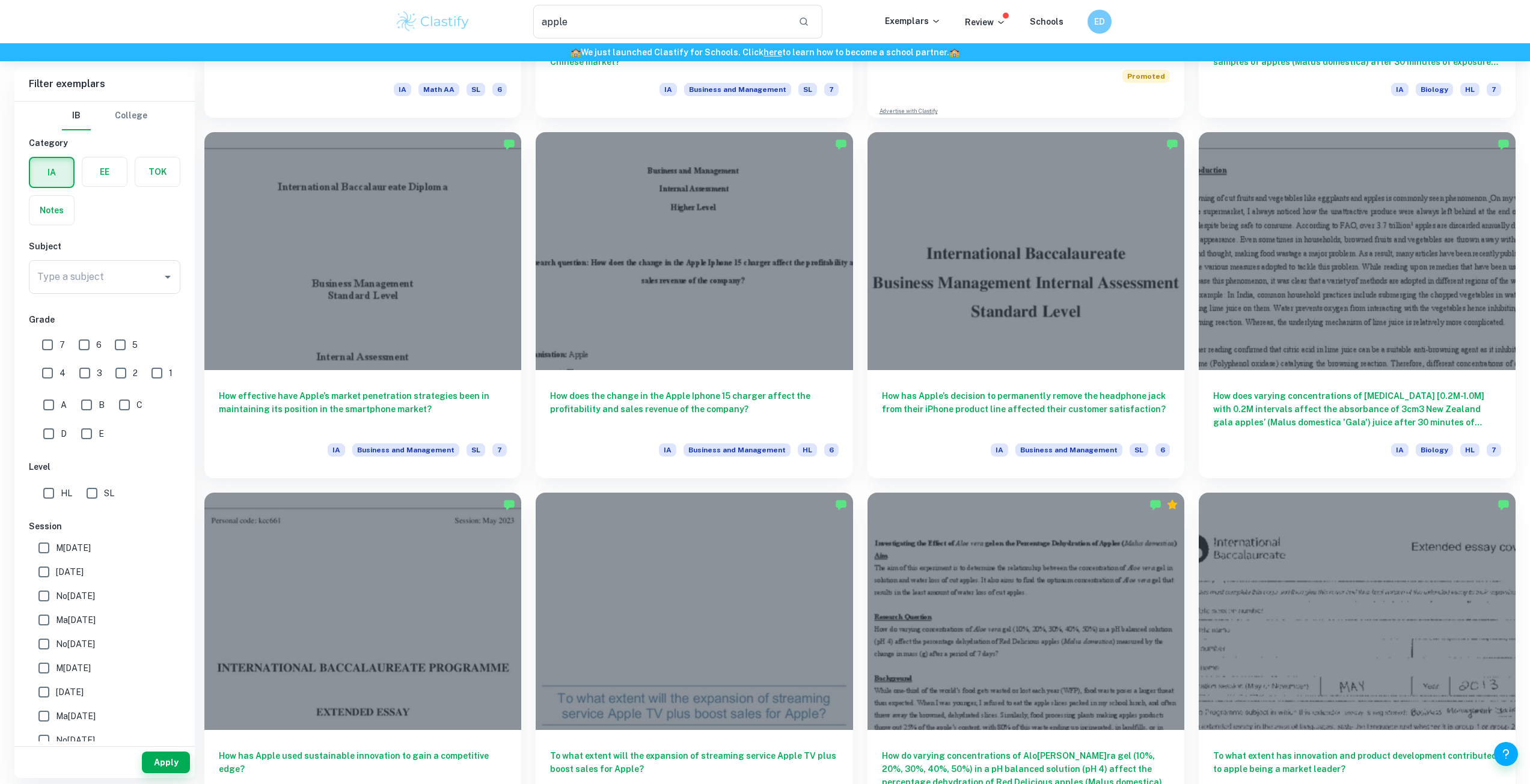
click at [106, 181] on label "button" at bounding box center [104, 172] width 44 height 29
click at [0, 0] on input "radio" at bounding box center [0, 0] width 0 height 0
click at [105, 275] on input "Type a subject" at bounding box center [95, 276] width 122 height 23
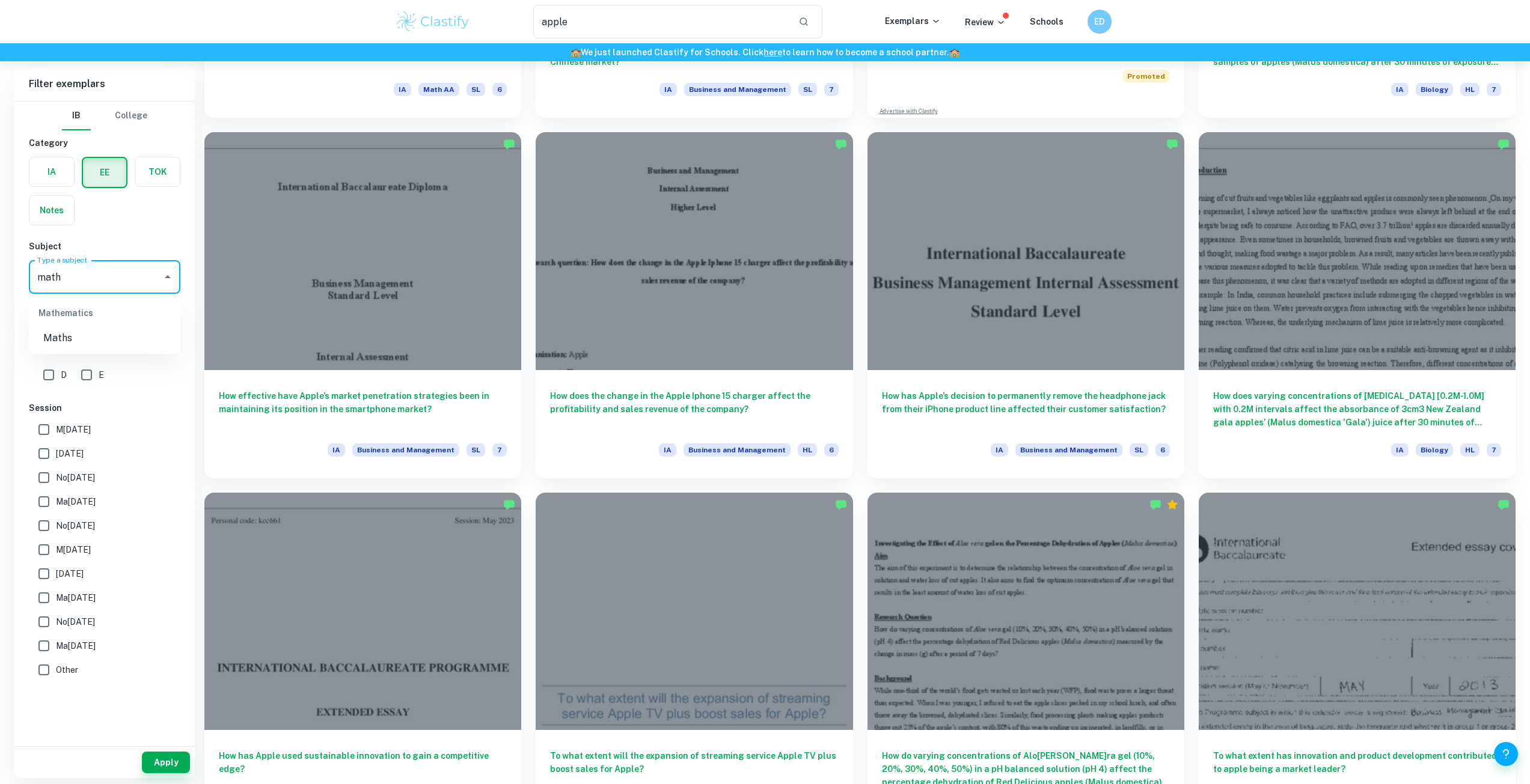
click at [108, 336] on li "Maths" at bounding box center [104, 338] width 151 height 22
type input "Maths"
click at [176, 758] on button "Apply" at bounding box center [165, 762] width 48 height 22
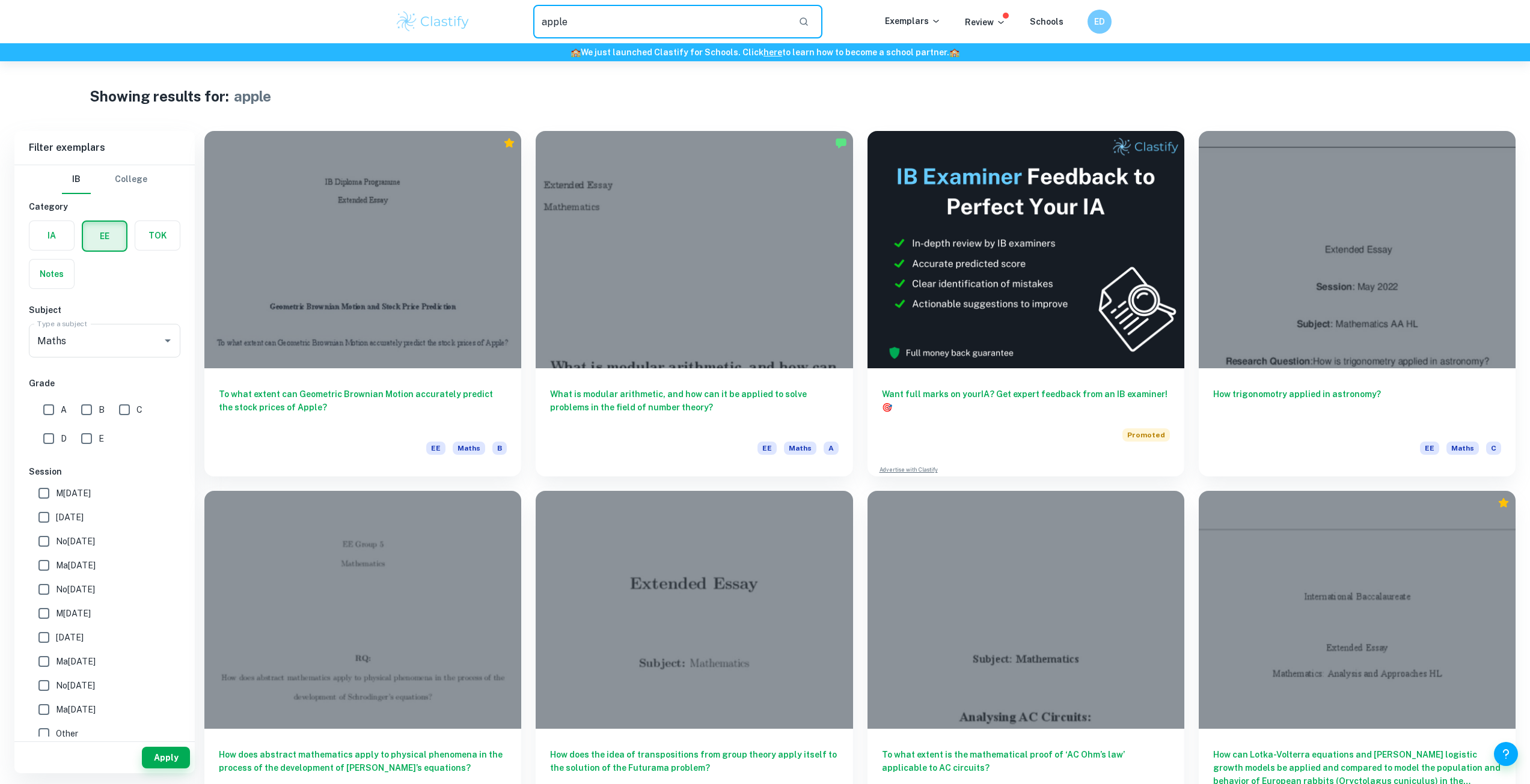
click at [582, 30] on input "apple" at bounding box center [661, 21] width 256 height 34
click at [418, 256] on div at bounding box center [362, 247] width 317 height 237
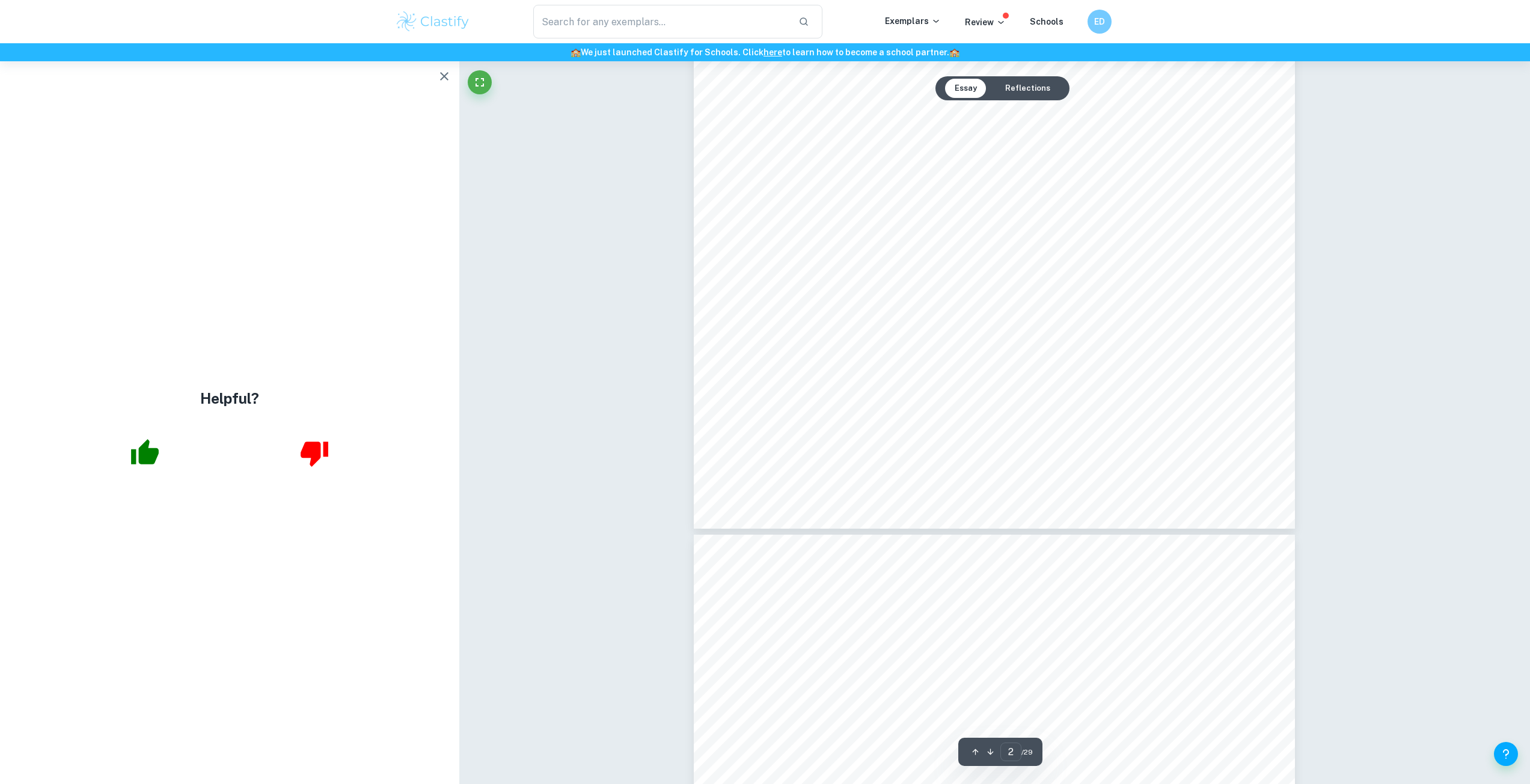
scroll to position [1142, 0]
click at [438, 72] on icon "button" at bounding box center [444, 76] width 15 height 15
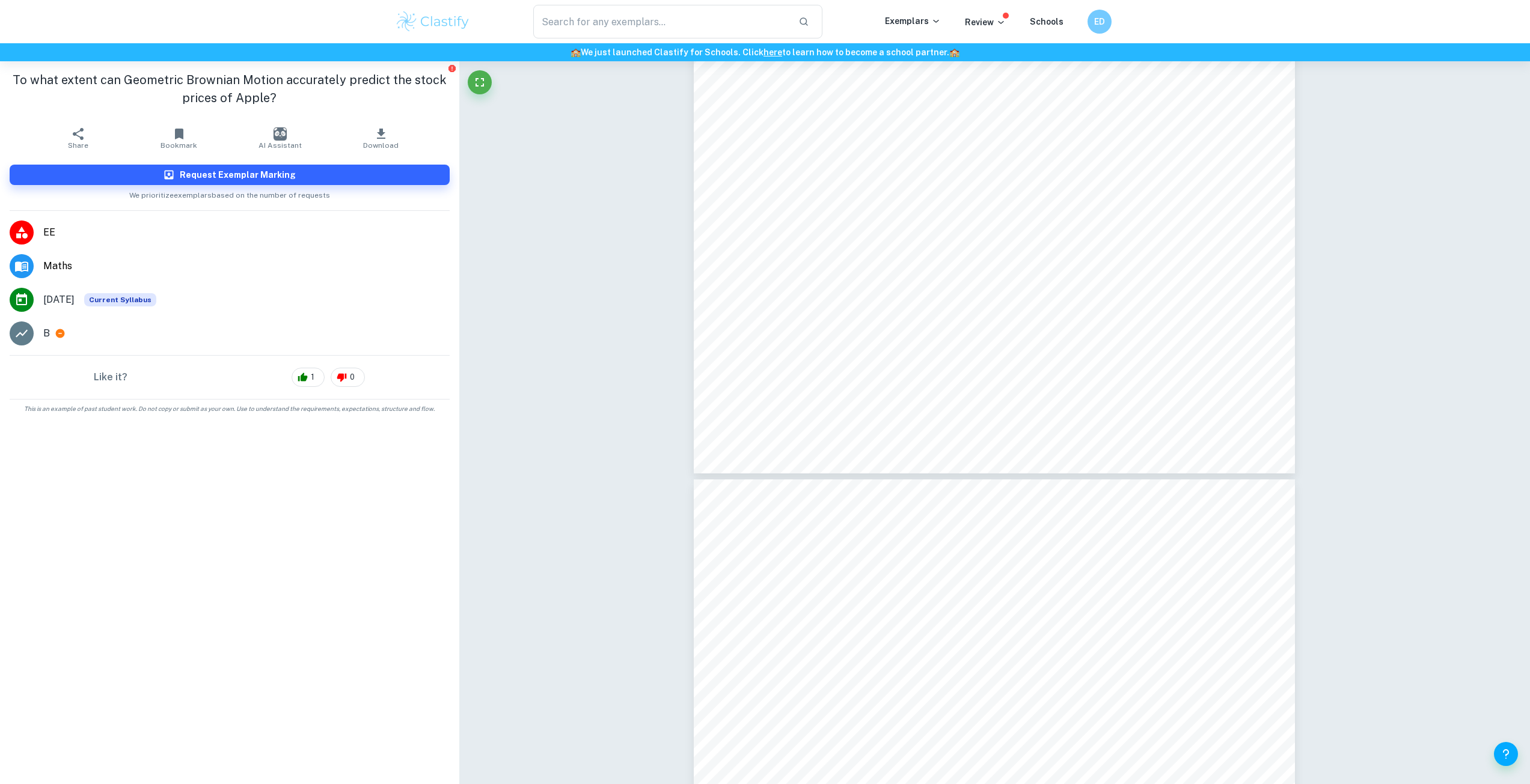
scroll to position [2463, 0]
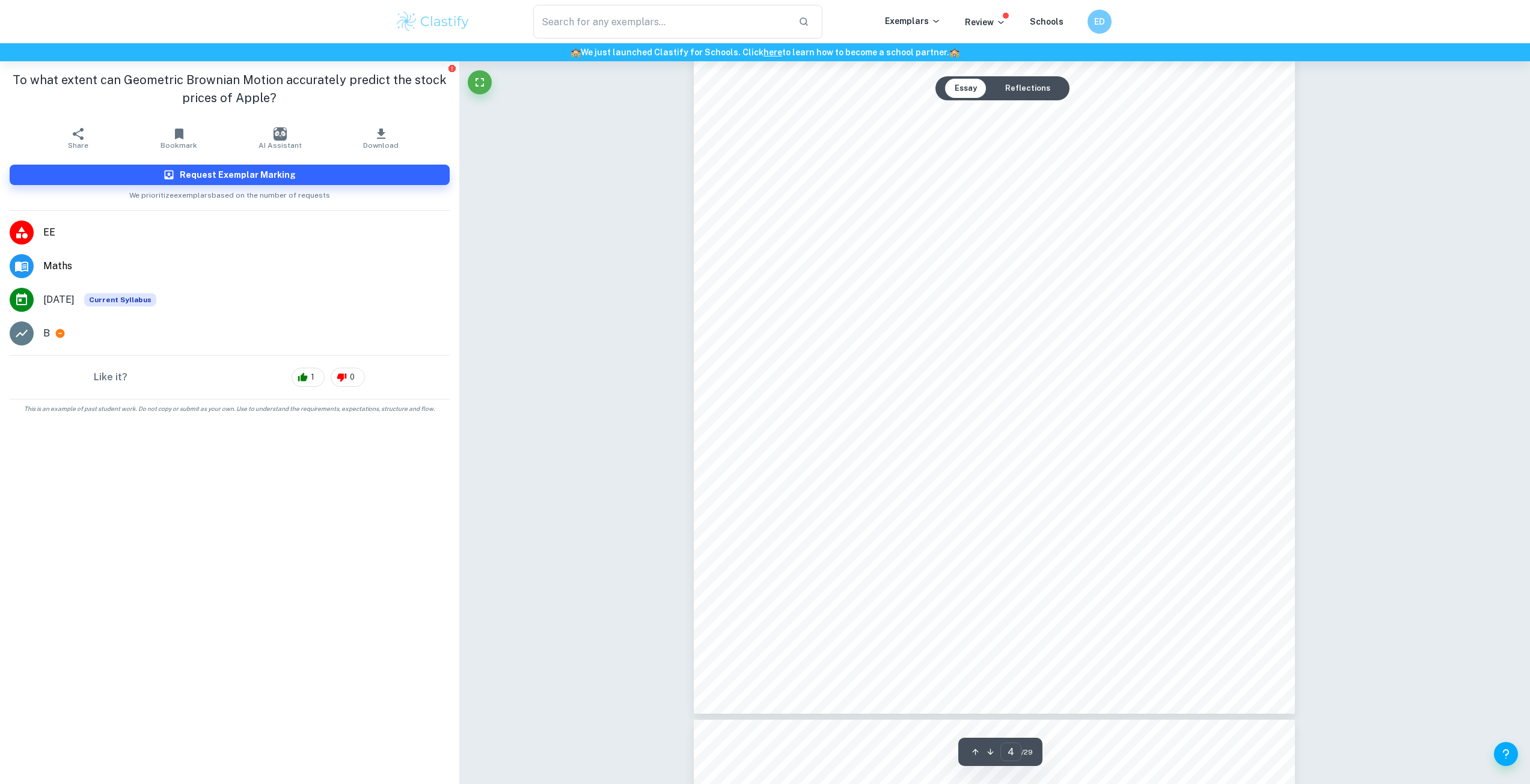
type input "5"
type input "4"
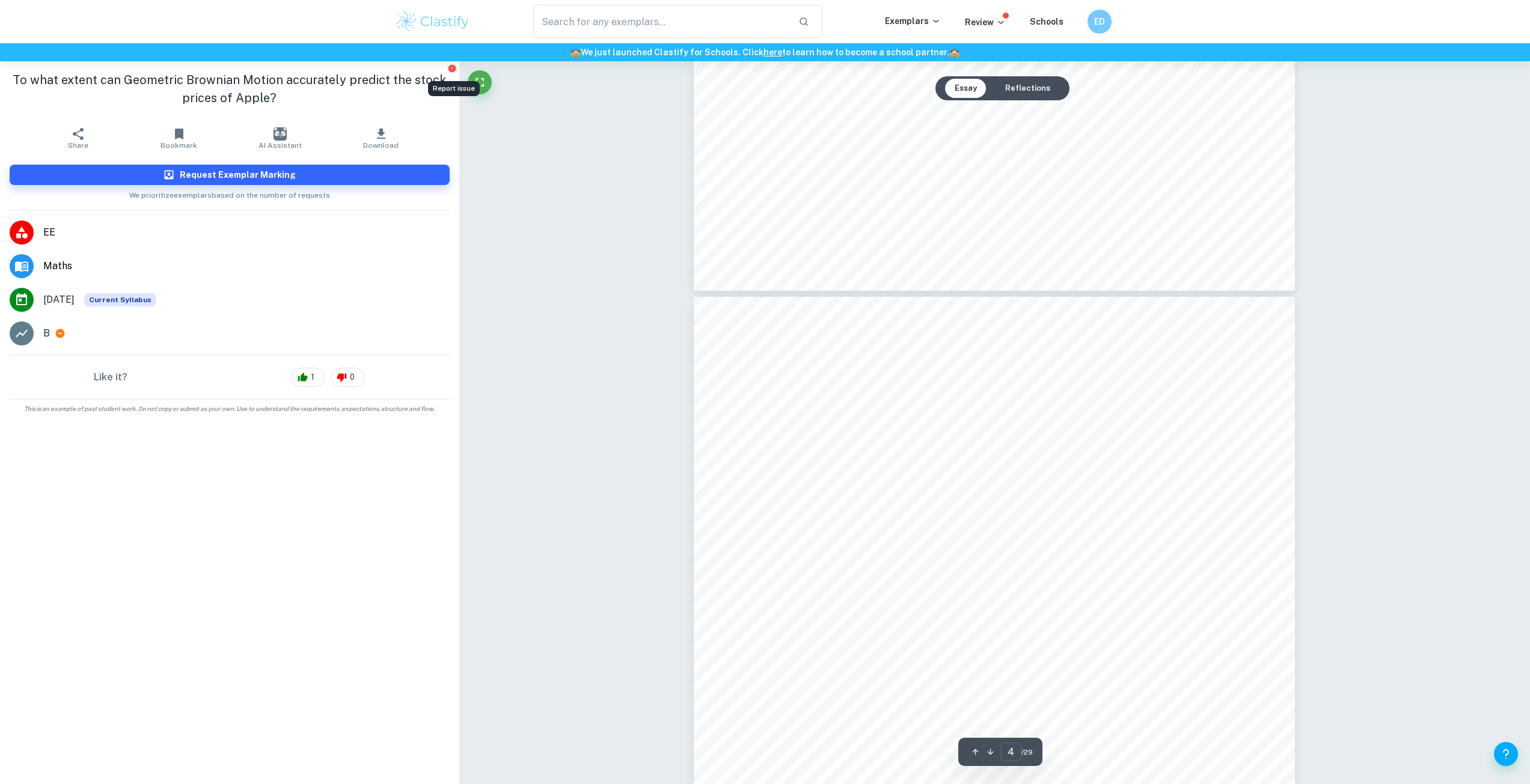
scroll to position [2523, 0]
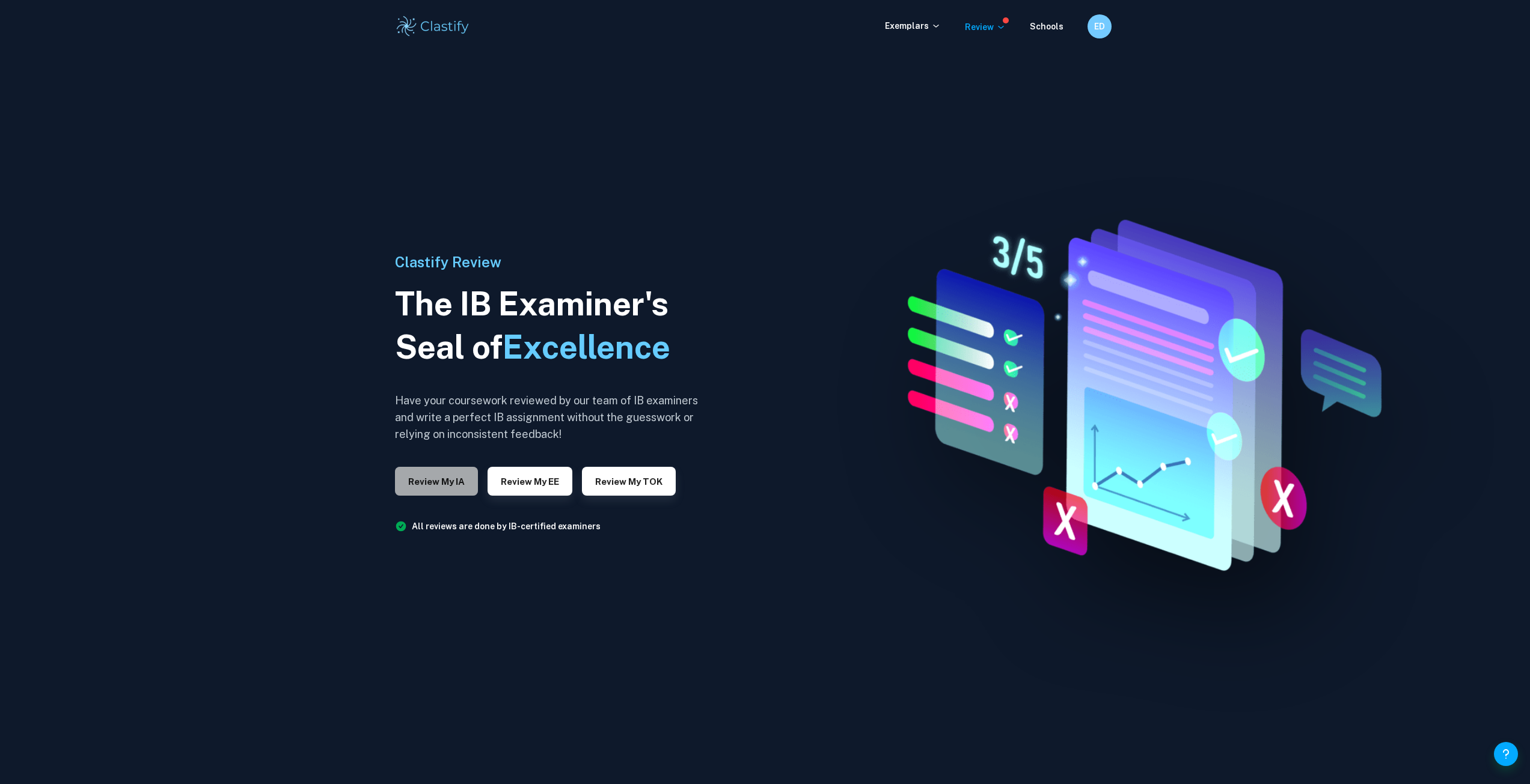
click at [440, 481] on button "Review my IA" at bounding box center [436, 481] width 83 height 29
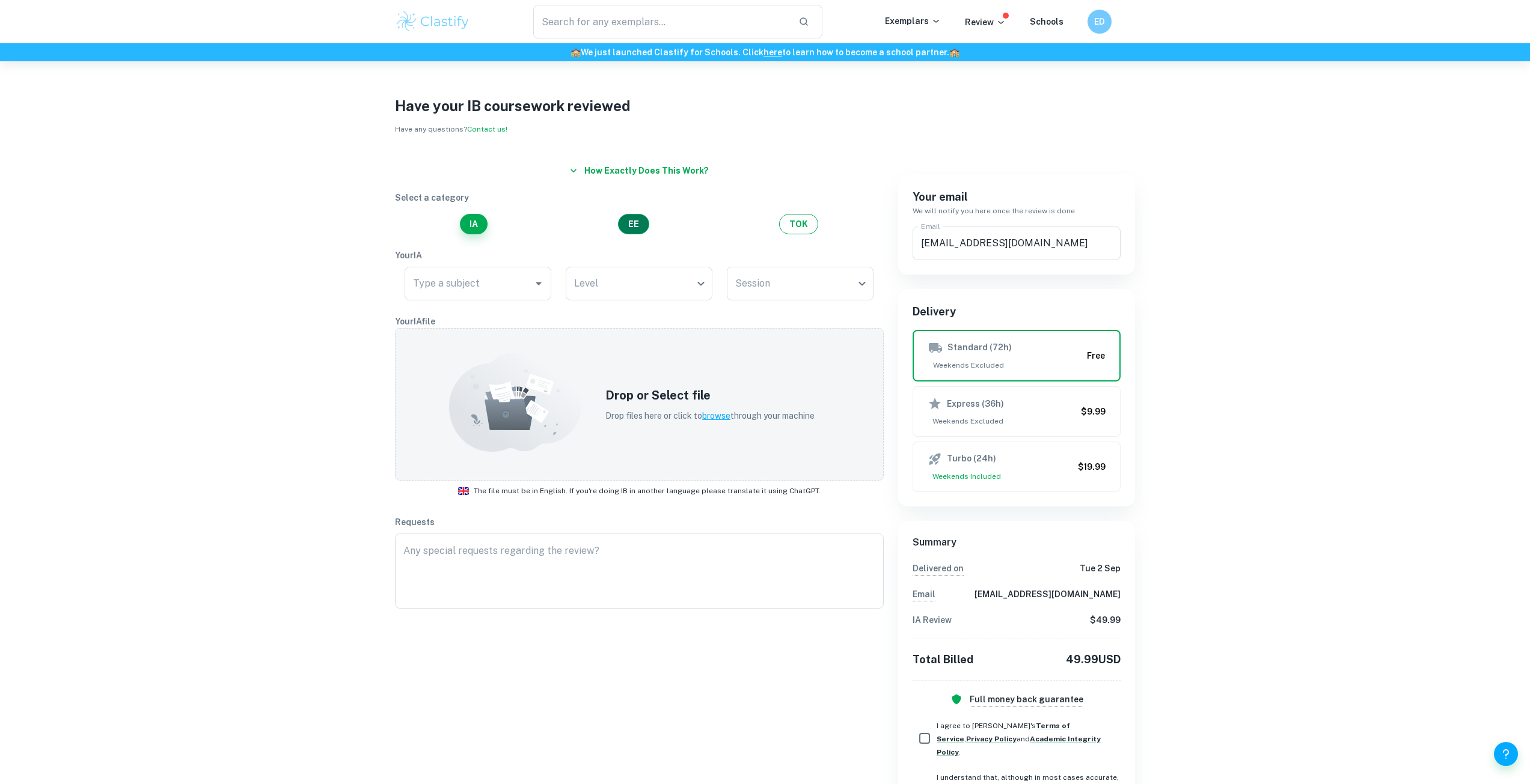
click at [631, 227] on button "EE" at bounding box center [633, 224] width 31 height 21
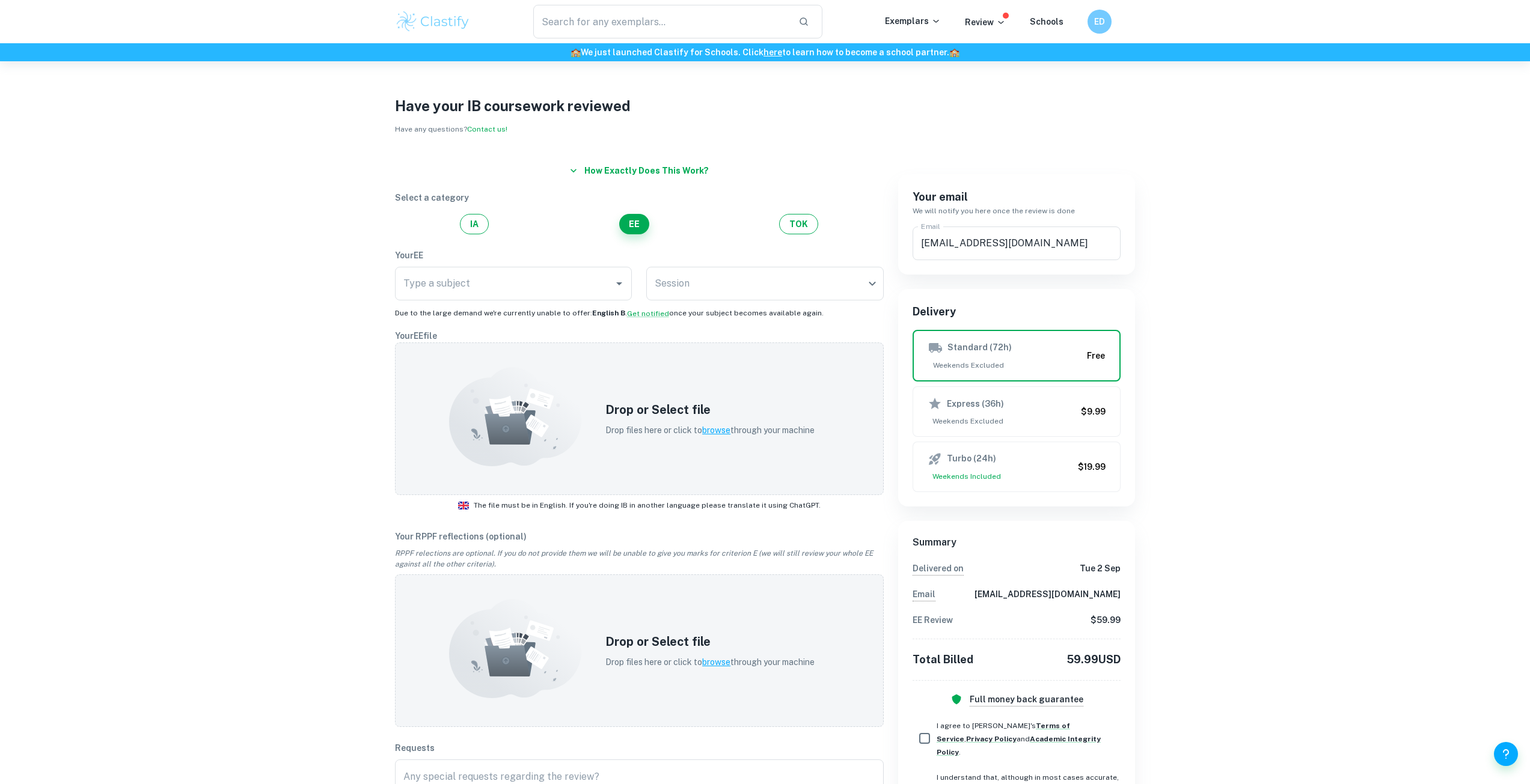
click at [784, 237] on div "How exactly does this work? Select a category IA EE TOK Your EE Type a subject …" at bounding box center [632, 511] width 503 height 733
click at [793, 227] on button "TOK" at bounding box center [798, 224] width 39 height 21
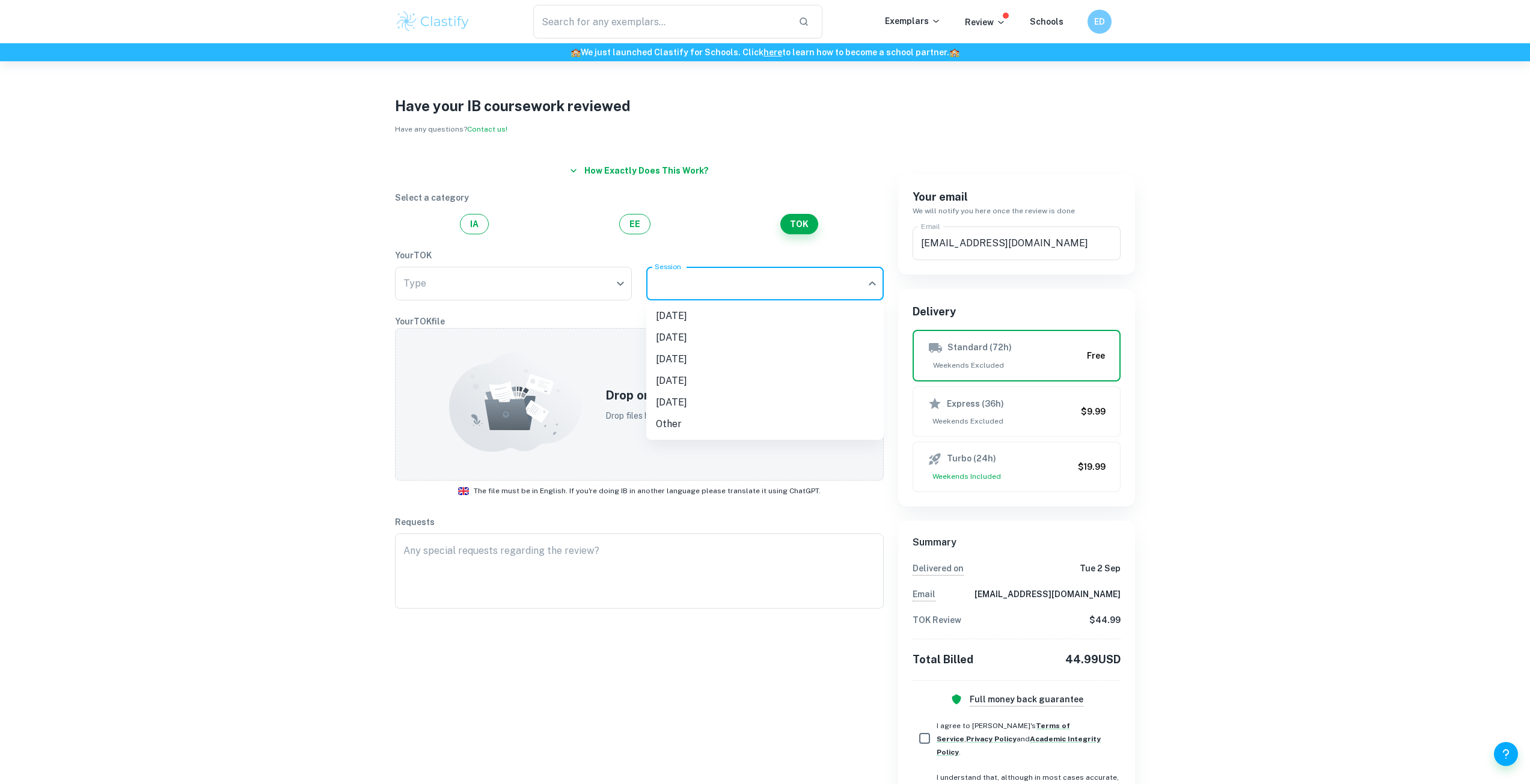
click at [678, 281] on body "We value your privacy We use cookies to enhance your browsing experience, serve…" at bounding box center [765, 453] width 1530 height 784
click at [587, 289] on div at bounding box center [765, 392] width 1530 height 784
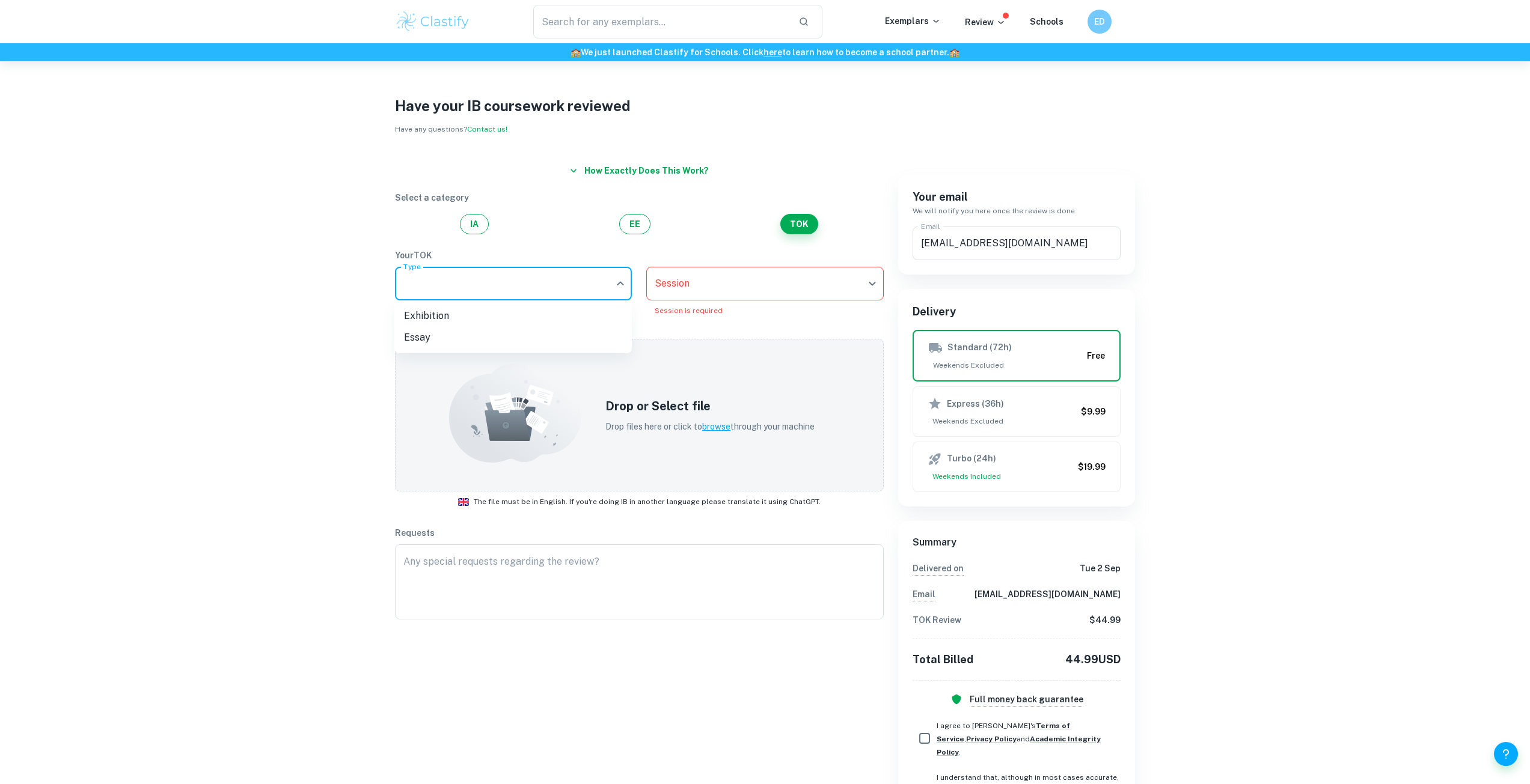
click at [577, 290] on body "We value your privacy We use cookies to enhance your browsing experience, serve…" at bounding box center [765, 453] width 1530 height 784
click at [606, 255] on div at bounding box center [765, 392] width 1530 height 784
click at [625, 229] on button "EE" at bounding box center [635, 224] width 31 height 21
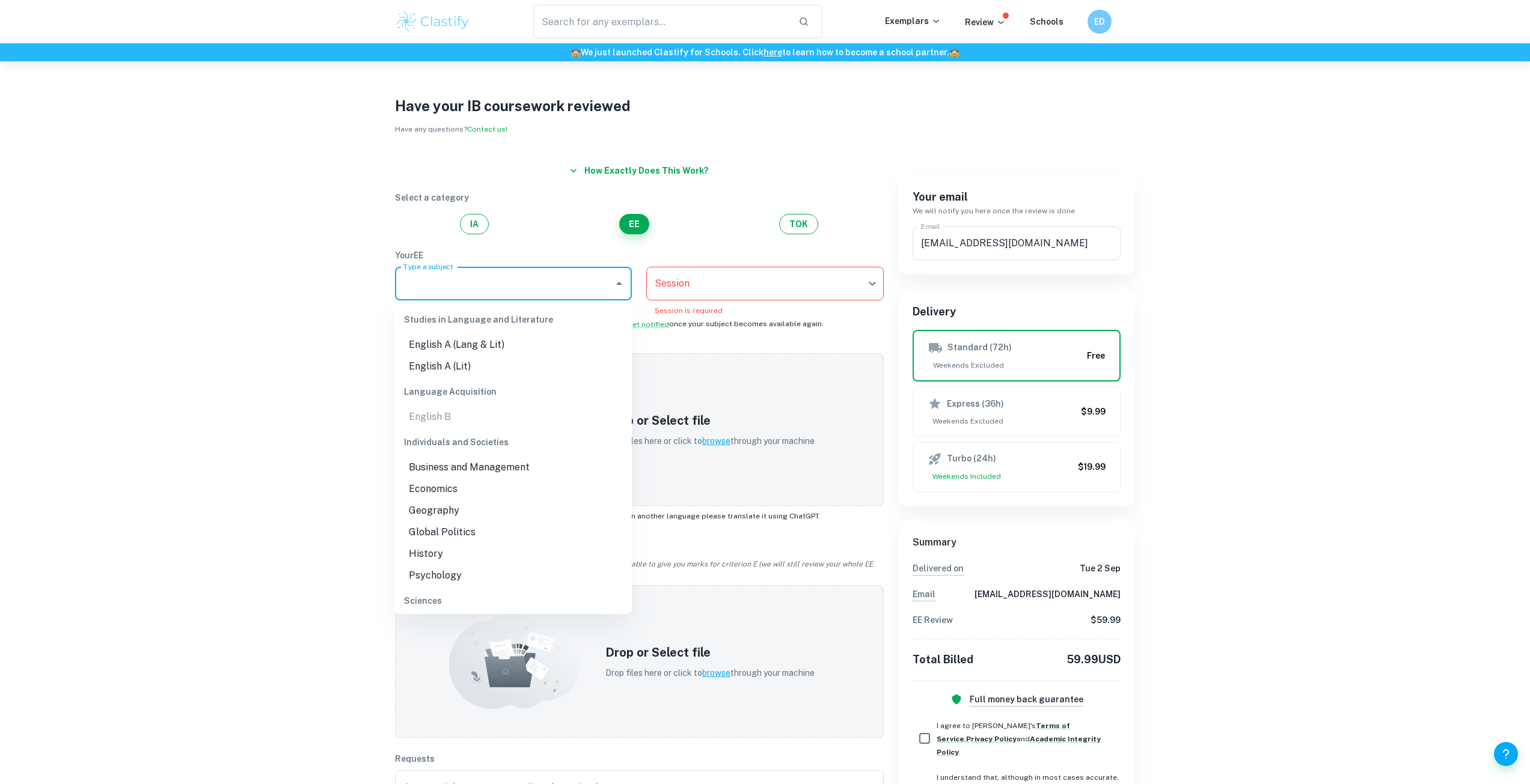
click at [563, 284] on input "Type a subject" at bounding box center [505, 283] width 209 height 23
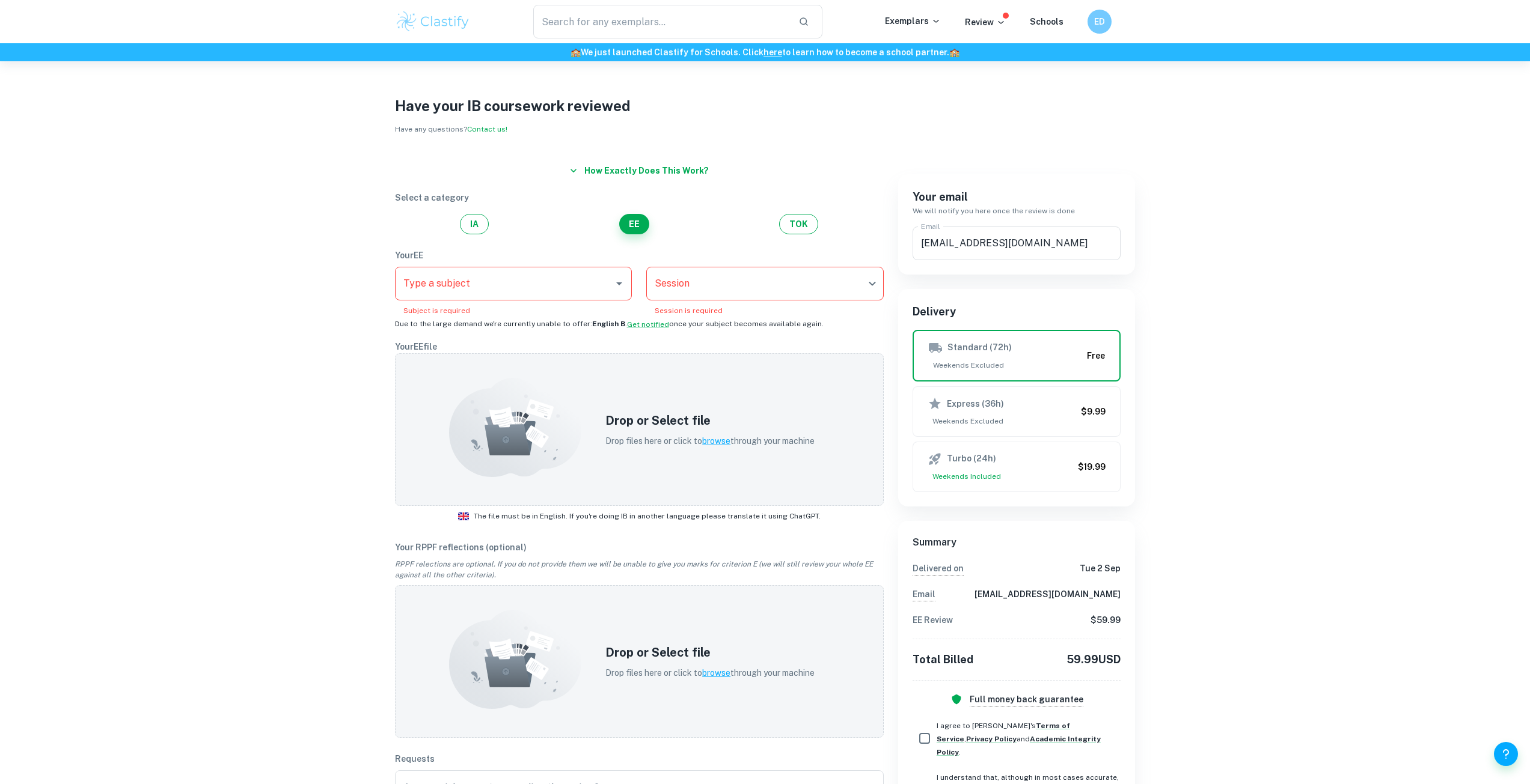
click at [706, 266] on div "Your EE Type a subject Type a subject Subject is required Session ​ Session Ses…" at bounding box center [639, 289] width 489 height 82
click at [707, 267] on body "We value your privacy We use cookies to enhance your browsing experience, serve…" at bounding box center [765, 453] width 1530 height 784
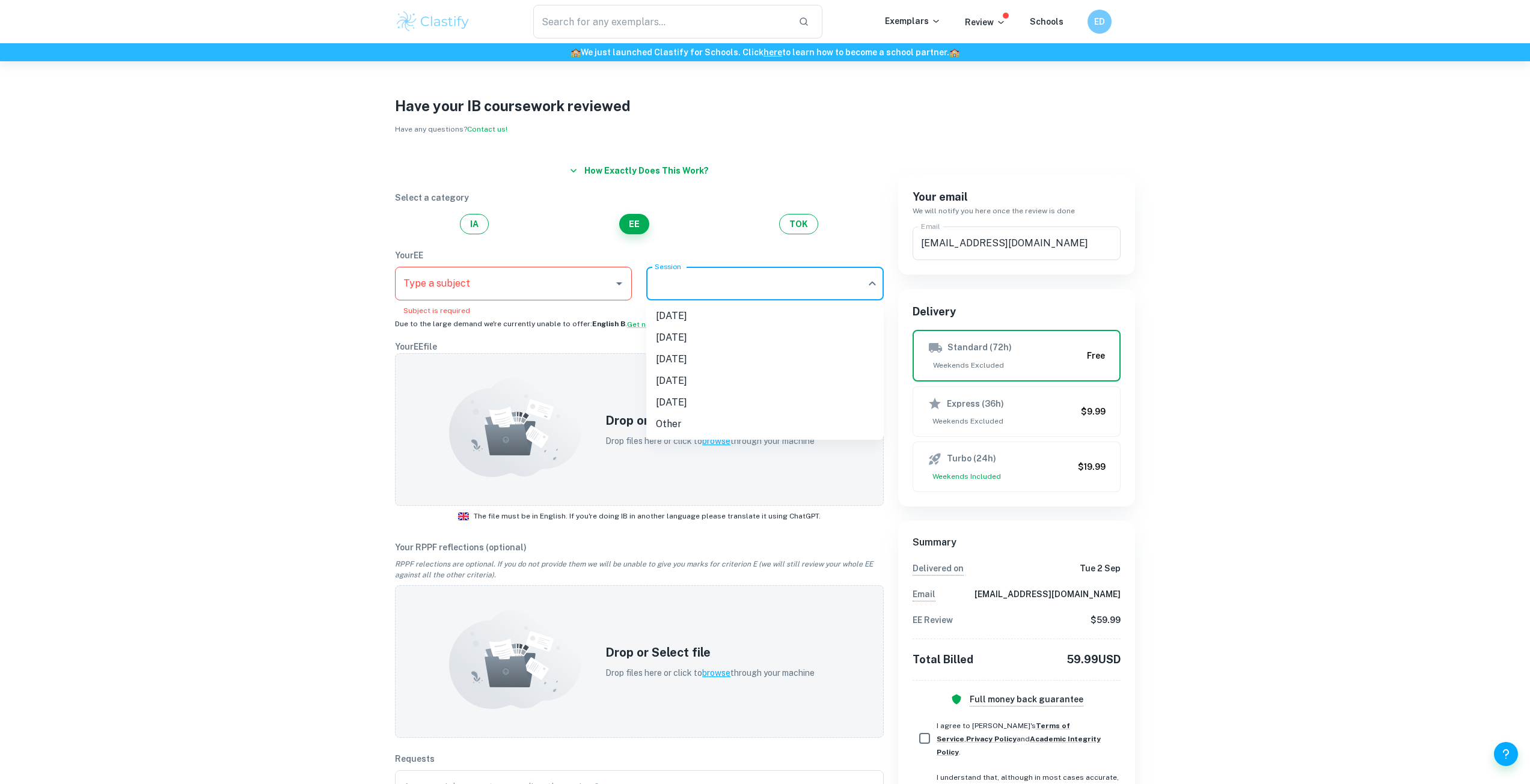
click at [584, 254] on div at bounding box center [765, 392] width 1530 height 784
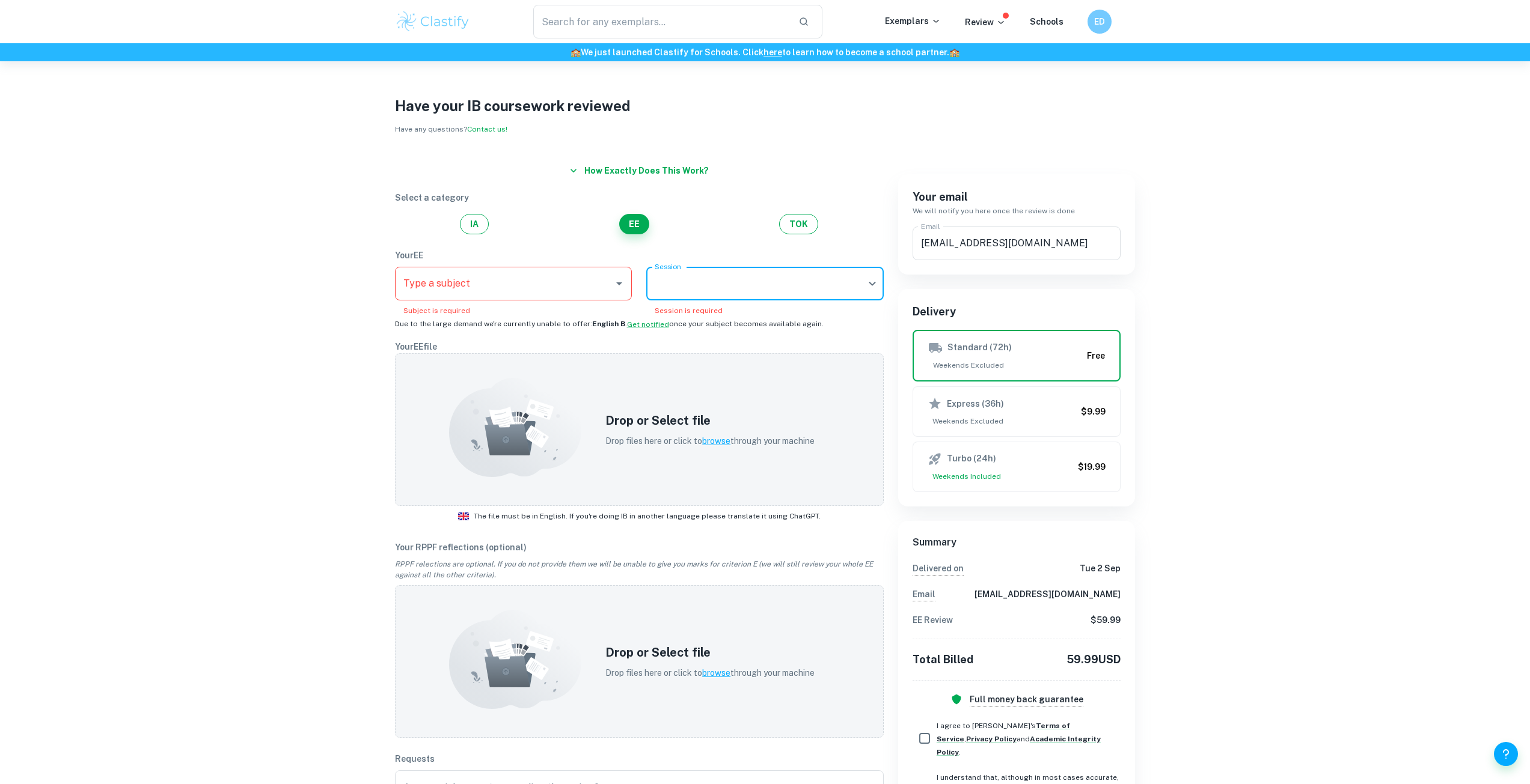
scroll to position [95, 0]
